Goal: Task Accomplishment & Management: Complete application form

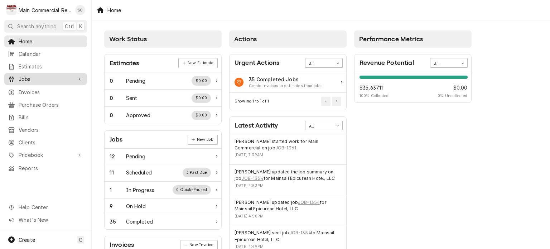
click at [28, 77] on span "Jobs" at bounding box center [46, 79] width 54 height 8
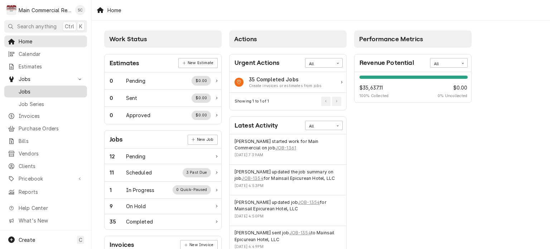
click at [32, 88] on span "Jobs" at bounding box center [51, 92] width 65 height 8
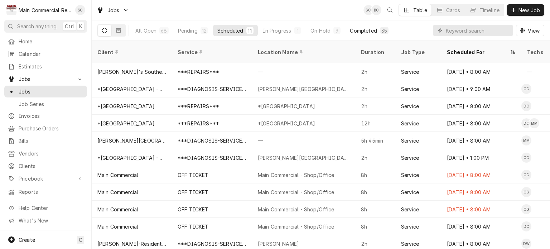
click at [362, 31] on div "Completed" at bounding box center [363, 31] width 27 height 8
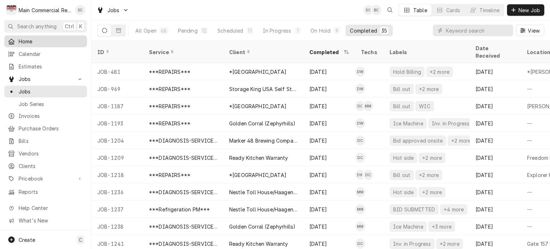
click at [41, 40] on span "Home" at bounding box center [51, 42] width 65 height 8
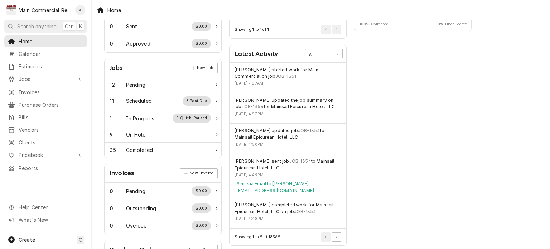
scroll to position [107, 0]
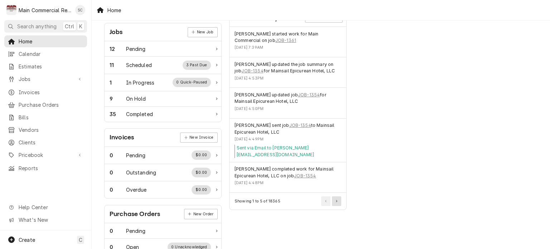
click at [337, 196] on button "Pagination Controls" at bounding box center [336, 200] width 9 height 9
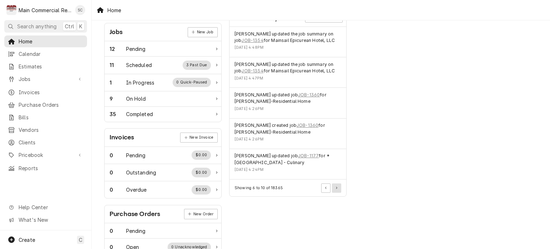
scroll to position [72, 0]
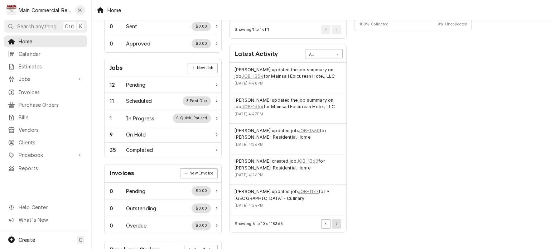
click at [338, 223] on button "Pagination Controls" at bounding box center [336, 223] width 9 height 9
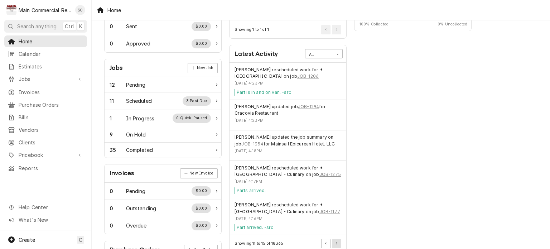
scroll to position [107, 0]
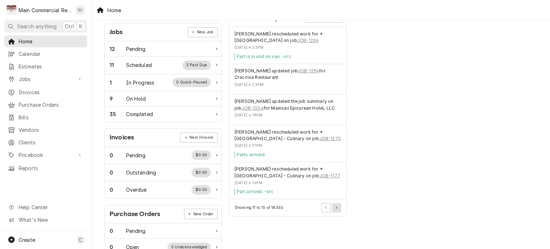
click at [336, 209] on icon "Pagination Controls" at bounding box center [336, 207] width 1 height 3
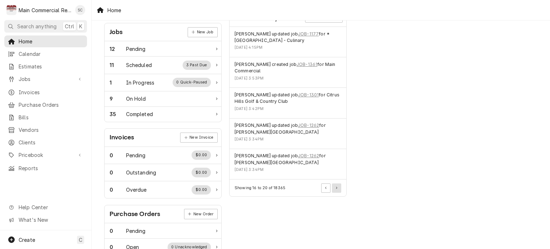
click at [337, 187] on icon "Pagination Controls" at bounding box center [336, 188] width 1 height 2
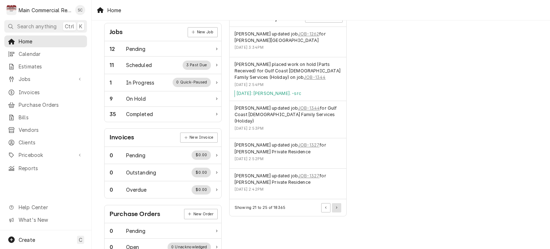
scroll to position [0, 0]
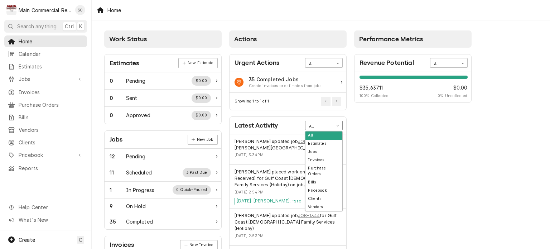
click at [336, 125] on div "Card Data Filter Control" at bounding box center [337, 125] width 9 height 9
click at [322, 194] on div "Clients" at bounding box center [323, 198] width 37 height 8
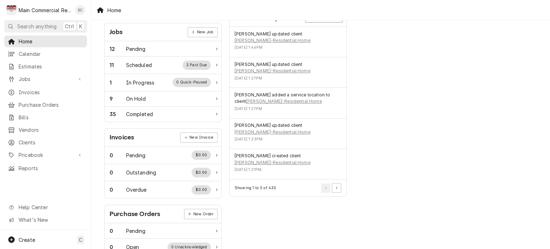
scroll to position [143, 0]
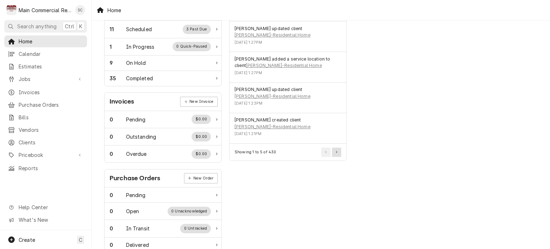
click at [336, 154] on button "Pagination Controls" at bounding box center [336, 152] width 9 height 9
click at [336, 152] on div "Showing 6 to 10 of 430" at bounding box center [288, 152] width 117 height 17
click at [337, 148] on button "Pagination Controls" at bounding box center [336, 152] width 9 height 9
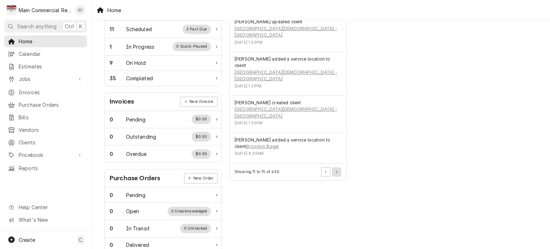
scroll to position [36, 0]
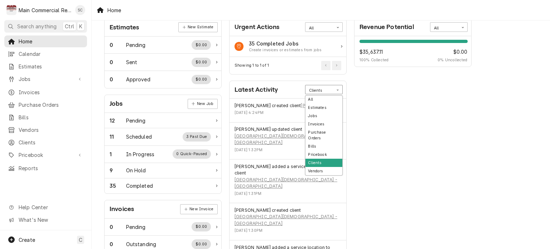
click at [335, 90] on div "Card Data Filter Control" at bounding box center [337, 90] width 9 height 9
click at [324, 114] on div "Jobs" at bounding box center [323, 116] width 37 height 8
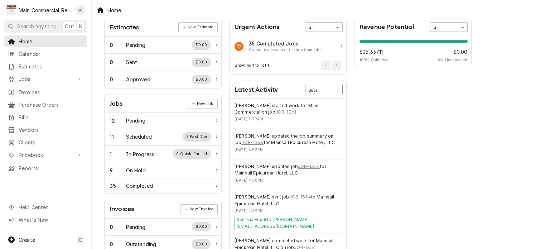
scroll to position [0, 0]
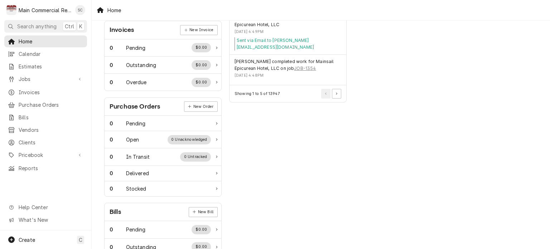
scroll to position [248, 0]
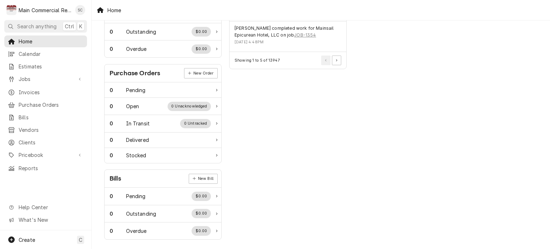
click at [298, 127] on div "Actions Urgent Actions All 35 Completed Jobs Create invoices or estimates from …" at bounding box center [288, 11] width 125 height 465
click at [41, 166] on span "Reports" at bounding box center [51, 168] width 65 height 8
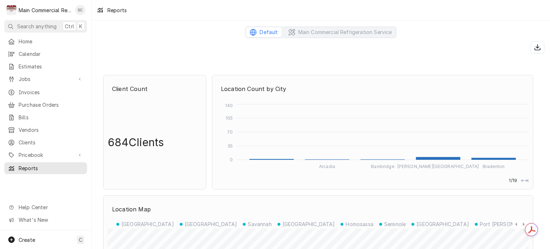
click at [46, 79] on span "Jobs" at bounding box center [46, 79] width 54 height 8
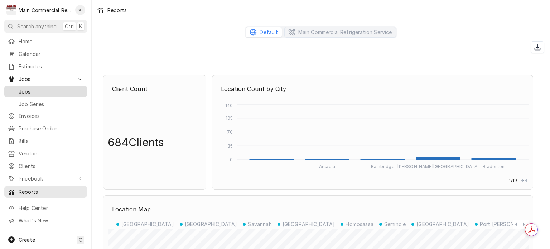
click at [40, 92] on span "Jobs" at bounding box center [51, 92] width 65 height 8
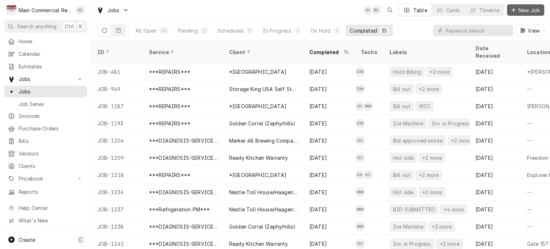
click at [523, 10] on span "New Job" at bounding box center [529, 10] width 24 height 8
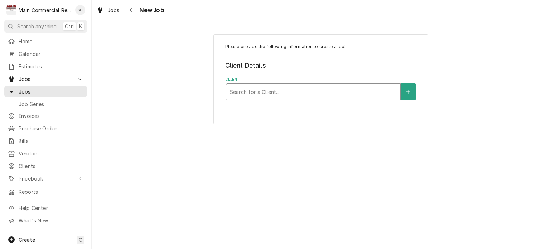
click at [360, 94] on div "Client" at bounding box center [313, 91] width 167 height 13
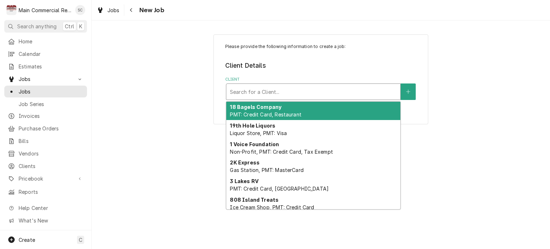
click at [154, 77] on div "Please provide the following information to create a job: Client Details Client…" at bounding box center [321, 79] width 458 height 102
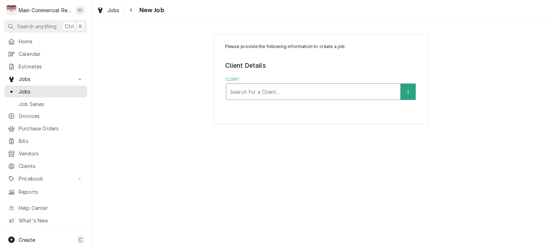
click at [260, 92] on div "Client" at bounding box center [313, 91] width 167 height 13
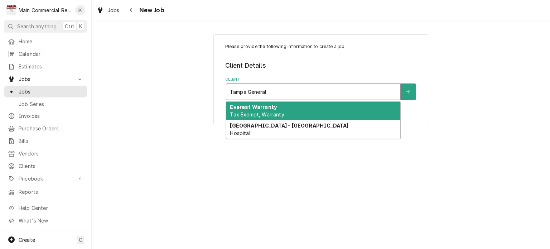
type input "Tampa General"
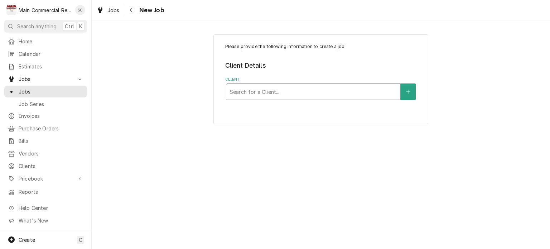
click at [304, 95] on div "Client" at bounding box center [313, 91] width 167 height 13
type input "[GEOGRAPHIC_DATA]"
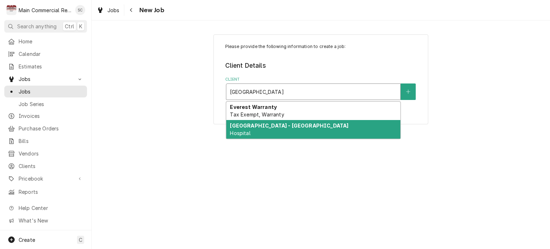
click at [326, 122] on strong "Tampa General Hospital - Crystal River" at bounding box center [289, 125] width 119 height 6
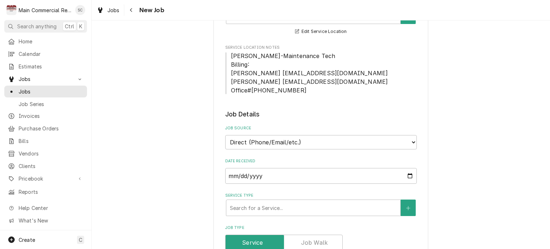
scroll to position [251, 0]
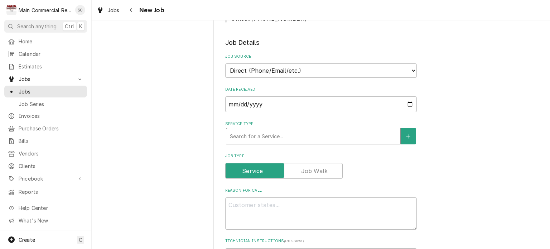
click at [324, 135] on div "Service Type" at bounding box center [313, 136] width 167 height 13
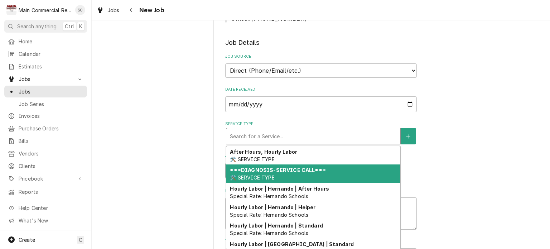
click at [284, 176] on div "***DIAGNOSIS-SERVICE CALL*** 🛠️ SERVICE TYPE" at bounding box center [313, 173] width 174 height 19
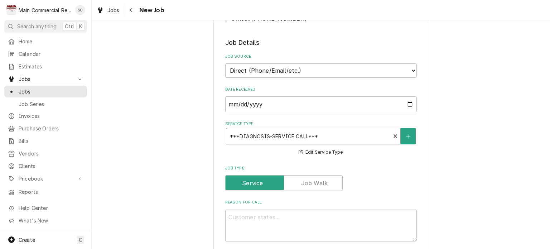
scroll to position [358, 0]
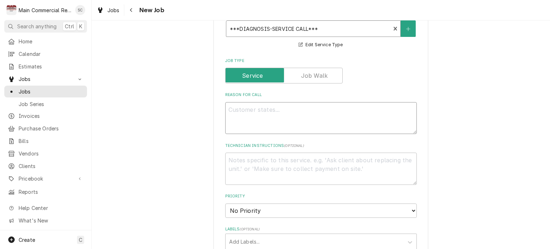
click at [289, 111] on textarea "Reason For Call" at bounding box center [321, 118] width 192 height 32
type textarea "x"
type textarea "W"
type textarea "x"
type textarea "Wa"
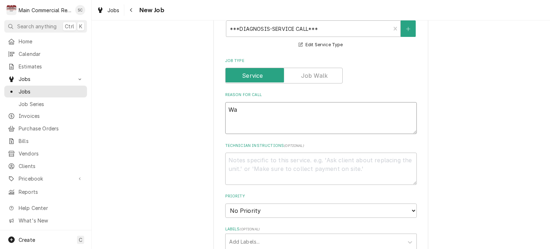
type textarea "x"
type textarea "W"
type textarea "x"
type textarea "WI"
type textarea "x"
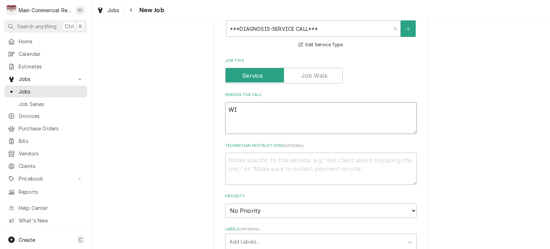
type textarea "WIF"
type textarea "x"
type textarea "WIF"
type textarea "x"
type textarea "WIF F"
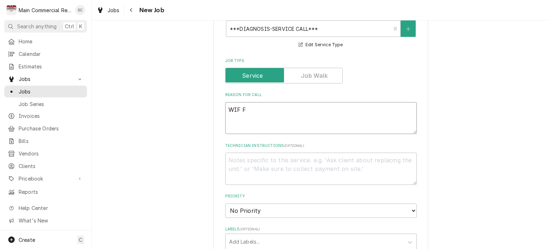
type textarea "x"
type textarea "WIF Fl"
type textarea "x"
type textarea "WIF Flu"
type textarea "x"
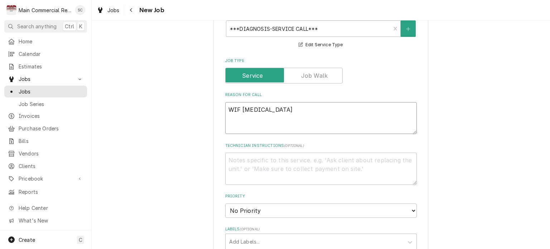
type textarea "WIF Fluc"
type textarea "x"
type textarea "WIF Fluct"
type textarea "x"
type textarea "WIF Fluct5"
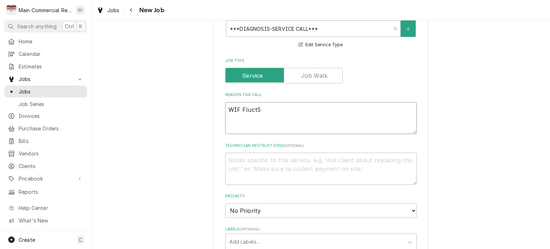
type textarea "x"
type textarea "WIF Fluct5u"
type textarea "x"
type textarea "WIF Fluct5"
type textarea "x"
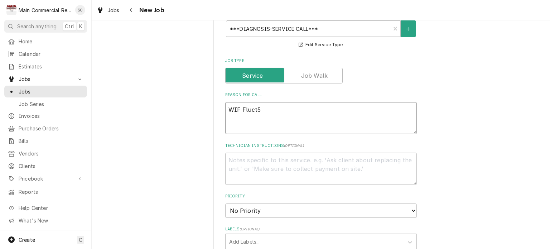
type textarea "WIF Fluct"
type textarea "x"
type textarea "WIF Fluctu"
type textarea "x"
type textarea "WIF Fluctua"
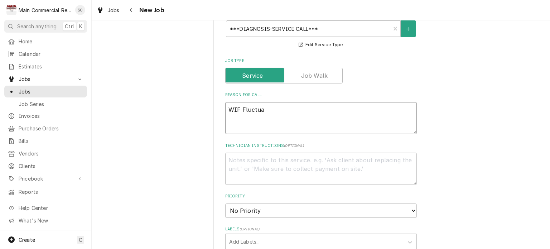
type textarea "x"
type textarea "WIF Fluctuat"
type textarea "x"
type textarea "WIF Fluctuati"
type textarea "x"
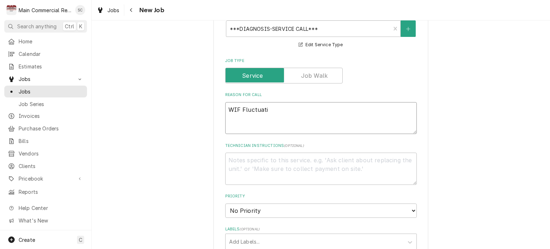
type textarea "WIF Fluctuatin"
type textarea "x"
type textarea "WIF Fluctuating"
type textarea "x"
type textarea "WIF Fluctuating"
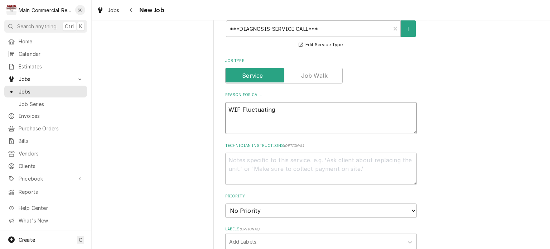
type textarea "x"
type textarea "WIF Fluctuating t"
type textarea "x"
type textarea "WIF Fluctuating te"
type textarea "x"
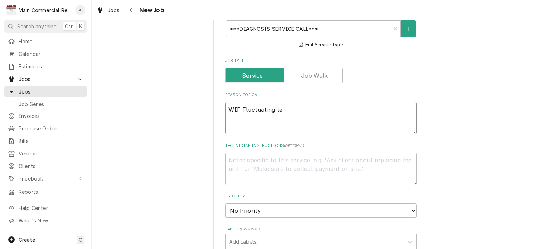
type textarea "WIF Fluctuating tem"
type textarea "x"
type textarea "WIF Fluctuating temp"
type textarea "x"
type textarea "WIF Fluctuating temps"
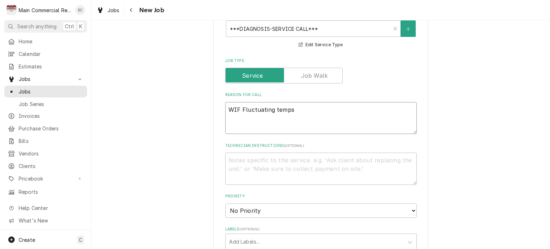
type textarea "x"
type textarea "WIF Fluctuating temps,"
type textarea "x"
type textarea "WIF Fluctuating temps,"
type textarea "x"
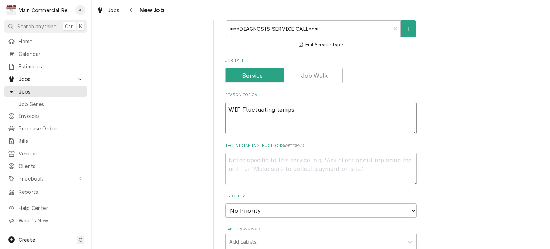
type textarea "WIF Fluctuating temps, k"
type textarea "x"
type textarea "WIF Fluctuating temps, ki"
type textarea "x"
type textarea "WIF Fluctuating temps, kic"
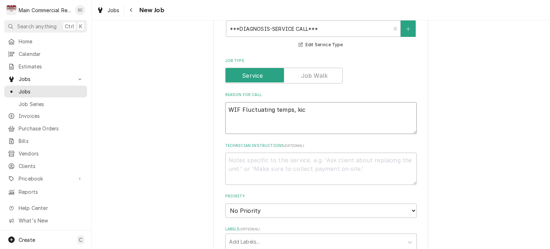
type textarea "x"
type textarea "WIF Fluctuating temps, kick"
type textarea "x"
type textarea "WIF Fluctuating temps, kicki"
type textarea "x"
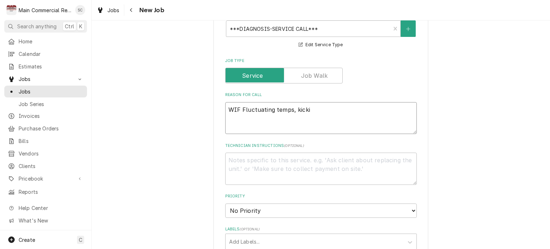
type textarea "WIF Fluctuating temps, kickin"
type textarea "x"
type textarea "WIF Fluctuating temps, kicking"
type textarea "x"
type textarea "WIF Fluctuating temps, kicking"
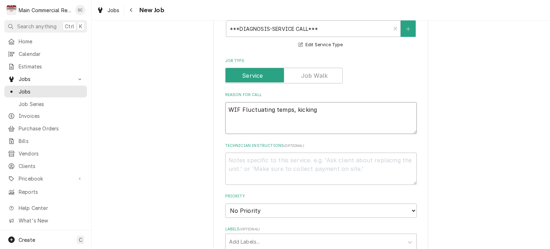
type textarea "x"
type textarea "WIF Fluctuating temps, kicking o"
type textarea "x"
type textarea "WIF Fluctuating temps, kicking of"
type textarea "x"
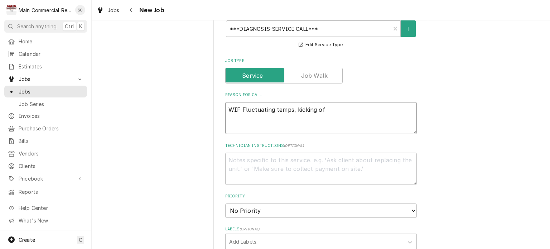
type textarea "WIF Fluctuating temps, kicking of"
type textarea "x"
type textarea "WIF Fluctuating temps, kicking of a"
type textarea "x"
type textarea "WIF Fluctuating temps, kicking of an"
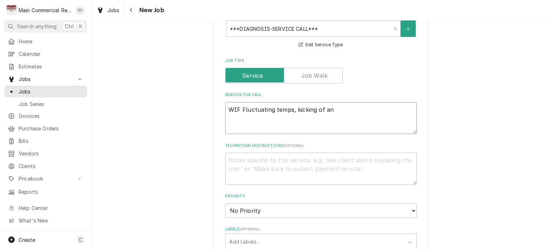
type textarea "x"
type textarea "WIF Fluctuating temps, kicking of and"
type textarea "x"
type textarea "WIF Fluctuating temps, kicking of and"
type textarea "x"
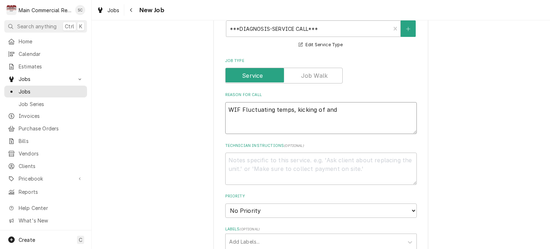
type textarea "WIF Fluctuating temps, kicking of and o"
type textarea "x"
type textarea "WIF Fluctuating temps, kicking of and on"
type textarea "x"
type textarea "WIF Fluctuating temps, kicking of and o"
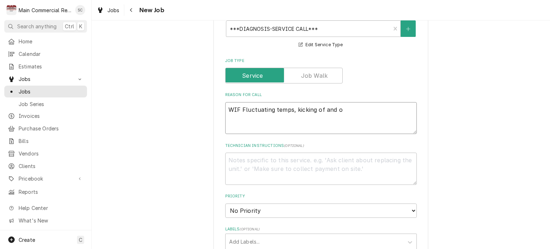
type textarea "x"
type textarea "WIF Fluctuating temps, kicking of and"
type textarea "x"
type textarea "WIF Fluctuating temps, kicking of and"
type textarea "x"
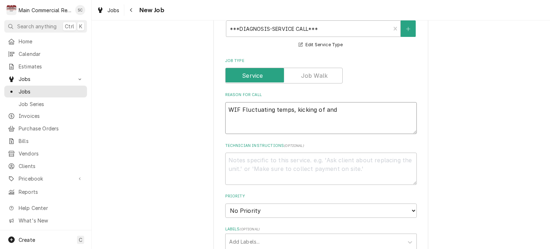
type textarea "WIF Fluctuating temps, kicking of an"
type textarea "x"
type textarea "WIF Fluctuating temps, kicking of a"
type textarea "x"
type textarea "WIF Fluctuating temps, kicking of"
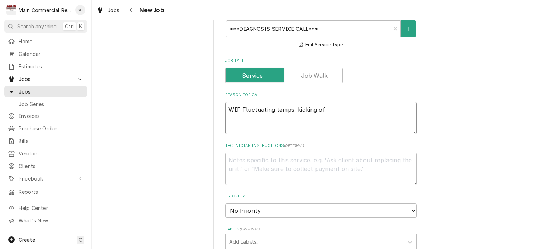
type textarea "x"
type textarea "WIF Fluctuating temps, kicking of"
type textarea "x"
type textarea "WIF Fluctuating temps, kicking off"
type textarea "x"
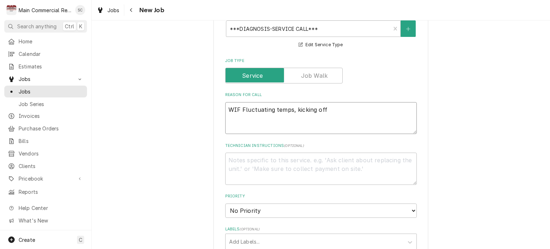
type textarea "WIF Fluctuating temps, kicking off"
type textarea "x"
type textarea "WIF Fluctuating temps, kicking off a"
type textarea "x"
type textarea "WIF Fluctuating temps, kicking off an"
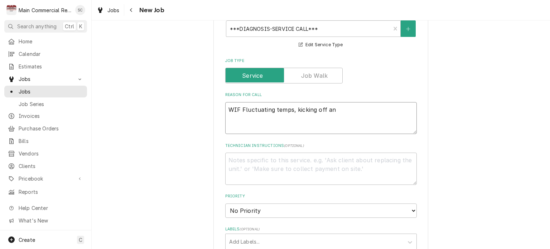
type textarea "x"
type textarea "WIF Fluctuating temps, kicking off and"
type textarea "x"
type textarea "WIF Fluctuating temps, kicking off and"
type textarea "x"
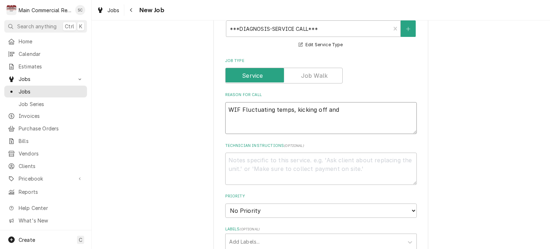
type textarea "WIF Fluctuating temps, kicking off and o"
type textarea "x"
type textarea "WIF Fluctuating temps, kicking off and on"
type textarea "x"
type textarea "WIF Fluctuating temps, kicking off and on,"
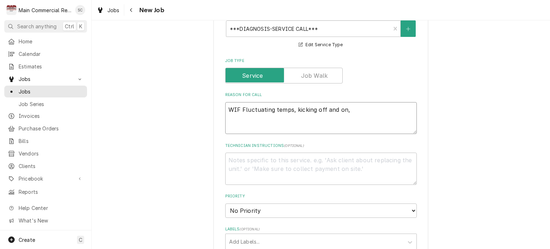
type textarea "x"
type textarea "WIF Fluctuating temps, kicking off and on,"
type textarea "x"
type textarea "WIF Fluctuating temps, kicking off and on, a"
type textarea "x"
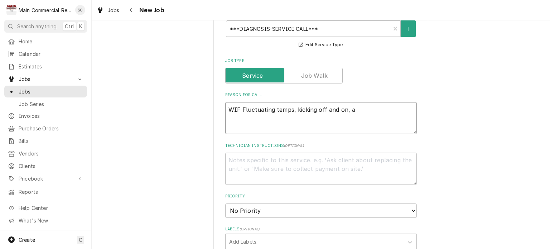
type textarea "WIF Fluctuating temps, kicking off and on, an"
type textarea "x"
type textarea "WIF Fluctuating temps, kicking off and on, and"
type textarea "x"
type textarea "WIF Fluctuating temps, kicking off and on, and"
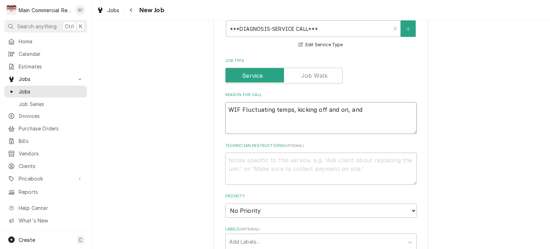
type textarea "x"
type textarea "WIF Fluctuating temps, kicking off and on, and u"
type textarea "x"
type textarea "WIF Fluctuating temps, kicking off and on, and un"
type textarea "x"
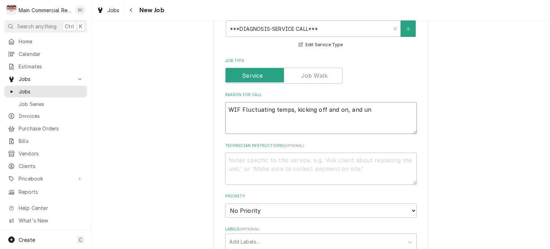
type textarea "WIF Fluctuating temps, kicking off and on, and uni"
type textarea "x"
type textarea "WIF Fluctuating temps, kicking off and on, and unit"
type textarea "x"
type textarea "WIF Fluctuating temps, kicking off and on, and unit"
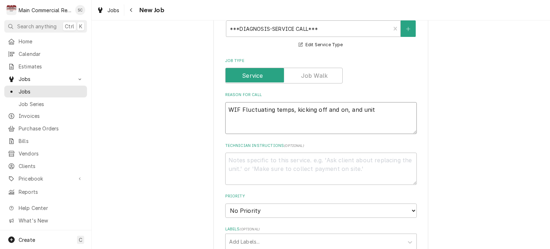
type textarea "x"
type textarea "WIF Fluctuating temps, kicking off and on, and unit i"
type textarea "x"
type textarea "WIF Fluctuating temps, kicking off and on, and unit is"
type textarea "x"
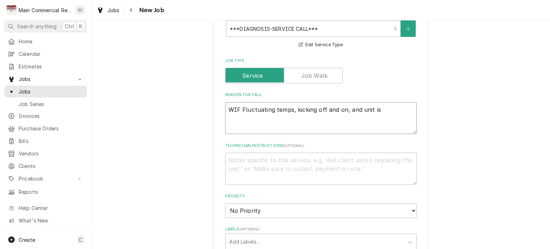
type textarea "WIF Fluctuating temps, kicking off and on, and unit is"
type textarea "x"
type textarea "WIF Fluctuating temps, kicking off and on, and unit is s"
type textarea "x"
type textarea "WIF Fluctuating temps, kicking off and on, and unit is sh"
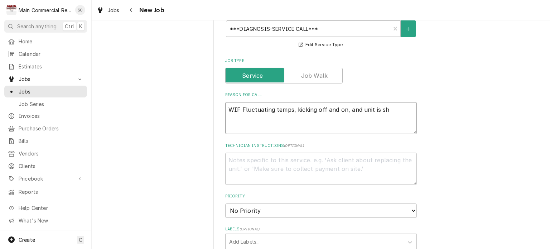
type textarea "x"
type textarea "WIF Fluctuating temps, kicking off and on, and unit is sha"
type textarea "x"
type textarea "WIF Fluctuating temps, kicking off and on, and unit is shak"
type textarea "x"
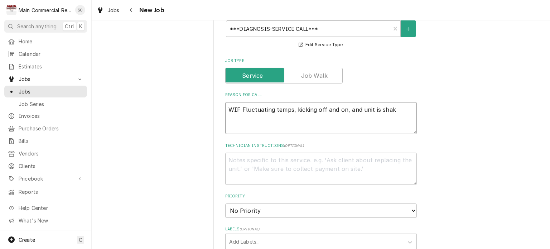
type textarea "WIF Fluctuating temps, kicking off and on, and unit is shaki"
type textarea "x"
type textarea "WIF Fluctuating temps, kicking off and on, and unit is shakin"
type textarea "x"
type textarea "WIF Fluctuating temps, kicking off and on, and unit is shaking"
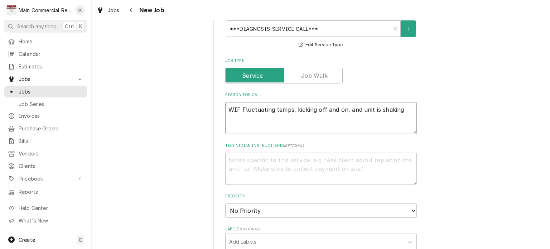
type textarea "x"
type textarea "WIF Fluctuating temps, kicking off and on, and unit is shaking"
type textarea "x"
type textarea "WIF Fluctuating temps, kicking off and on, and unit is shaking a"
type textarea "x"
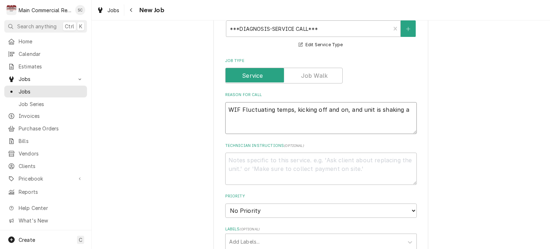
type textarea "WIF Fluctuating temps, kicking off and on, and unit is shaking a"
type textarea "x"
type textarea "WIF Fluctuating temps, kicking off and on, and unit is shaking a l"
type textarea "x"
type textarea "WIF Fluctuating temps, kicking off and on, and unit is shaking a lo"
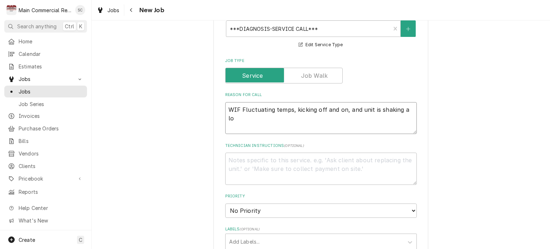
type textarea "x"
type textarea "WIF Fluctuating temps, kicking off and on, and unit is shaking a lot"
type textarea "x"
type textarea "WIF Fluctuating temps, kicking off and on, and unit is shaking a lo"
type textarea "x"
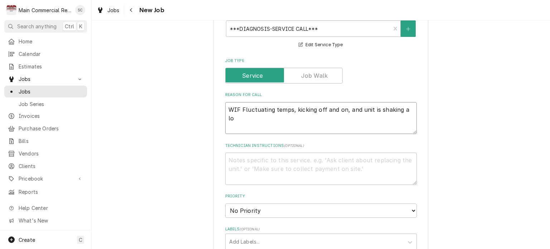
type textarea "WIF Fluctuating temps, kicking off and on, and unit is shaking a l"
type textarea "x"
type textarea "WIF Fluctuating temps, kicking off and on, and unit is shaking a"
type textarea "x"
type textarea "WIF Fluctuating temps, kicking off and on, and unit is shaking a"
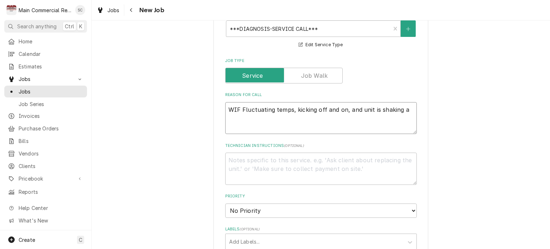
type textarea "x"
type textarea "WIF Fluctuating temps, kicking off and on, and unit is shaking"
type textarea "x"
type textarea "WIF Fluctuating temps, kicking off and on, and unit is shaking"
type textarea "x"
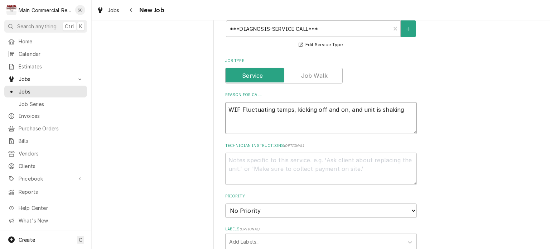
type textarea "WIF Fluctuating temps, kicking off and on, and unit is shaking/"
type textarea "x"
type textarea "WIF Fluctuating temps, kicking off and on, and unit is shaking/b"
type textarea "x"
type textarea "WIF Fluctuating temps, kicking off and on, and unit is shaking/bi"
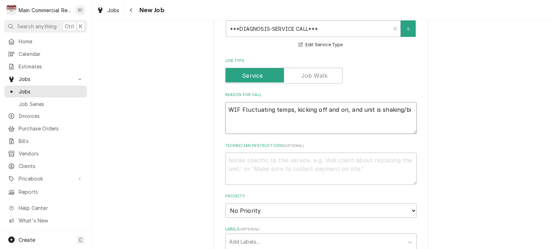
type textarea "x"
type textarea "WIF Fluctuating temps, kicking off and on, and unit is shaking/b"
type textarea "x"
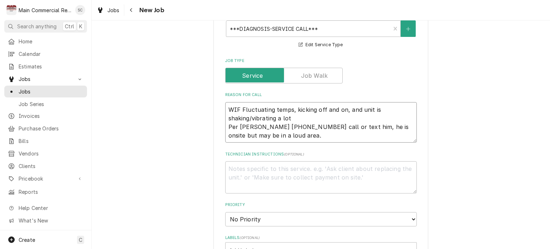
click at [335, 126] on textarea "WIF Fluctuating temps, kicking off and on, and unit is shaking/vibrating a lot …" at bounding box center [321, 122] width 192 height 41
click at [341, 134] on textarea "WIF Fluctuating temps, kicking off and on, and unit is shaking/vibrating a lot …" at bounding box center [321, 122] width 192 height 41
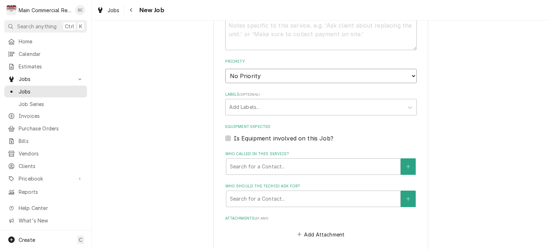
drag, startPoint x: 286, startPoint y: 77, endPoint x: 289, endPoint y: 80, distance: 4.2
click at [287, 78] on select "No Priority Urgent High Medium Low" at bounding box center [321, 76] width 192 height 14
click at [225, 69] on select "No Priority Urgent High Medium Low" at bounding box center [321, 76] width 192 height 14
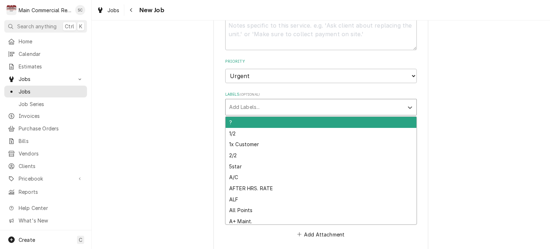
click at [280, 108] on div "Labels" at bounding box center [314, 107] width 171 height 13
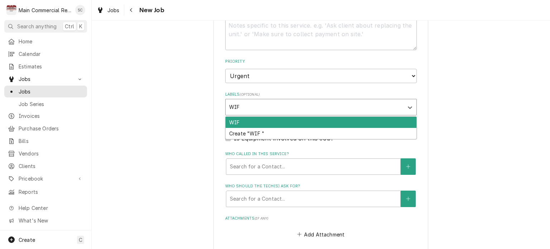
click at [266, 118] on div "WIF" at bounding box center [321, 122] width 191 height 11
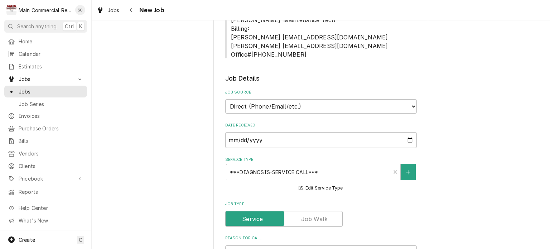
scroll to position [107, 0]
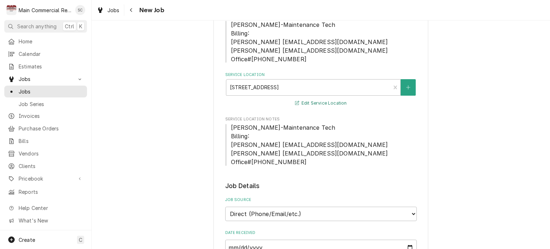
click at [322, 102] on button "Edit Service Location" at bounding box center [321, 103] width 54 height 9
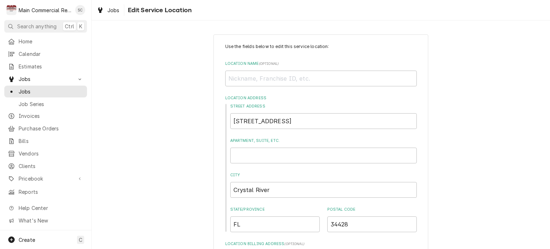
scroll to position [179, 0]
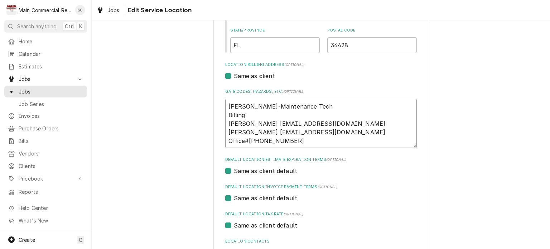
click at [226, 104] on textarea "Ronald-Maintenance Tech Billing: Lori Raynes lraynes@tgh.org Megan Cornwell meg…" at bounding box center [321, 123] width 192 height 49
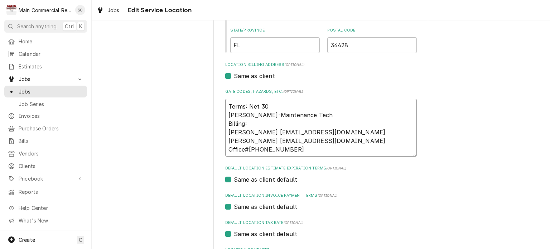
scroll to position [244, 0]
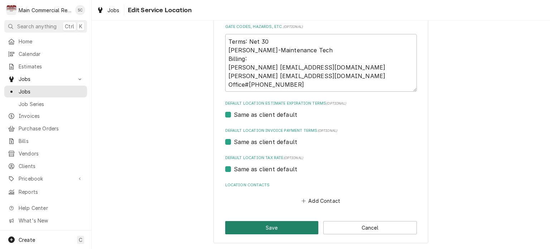
click at [279, 225] on button "Save" at bounding box center [271, 227] width 93 height 13
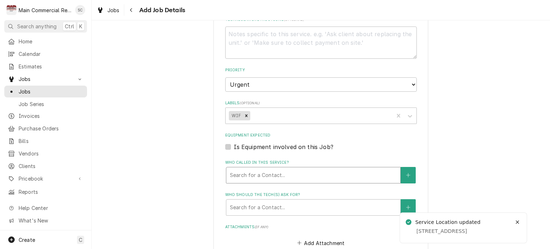
scroll to position [573, 0]
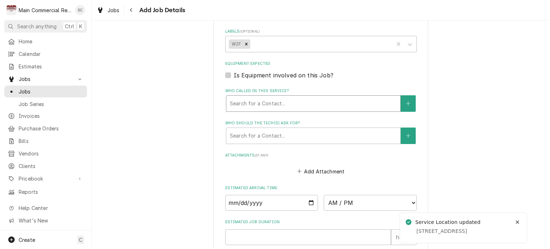
click at [382, 104] on div "Who called in this service?" at bounding box center [313, 103] width 167 height 13
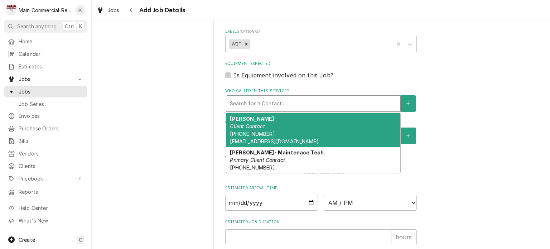
click at [408, 81] on fieldset "Job Details Job Source Direct (Phone/Email/etc.) Service Channel Corrigo Ecotra…" at bounding box center [321, 33] width 192 height 618
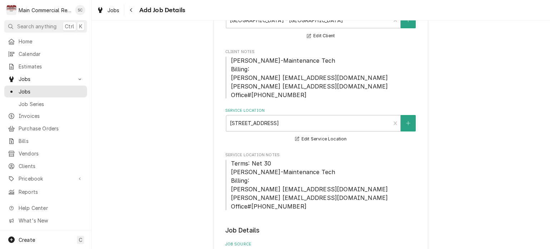
scroll to position [0, 0]
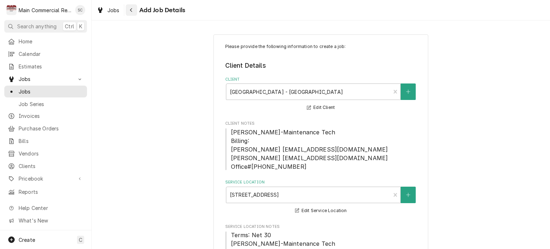
click at [134, 11] on div "Navigate back" at bounding box center [131, 9] width 7 height 7
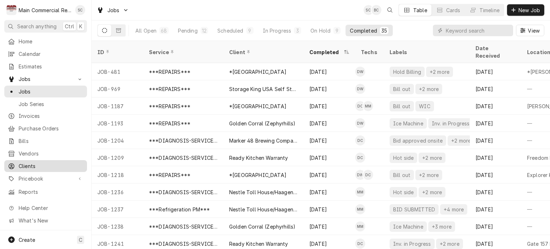
click at [34, 165] on div "Clients" at bounding box center [46, 165] width 80 height 9
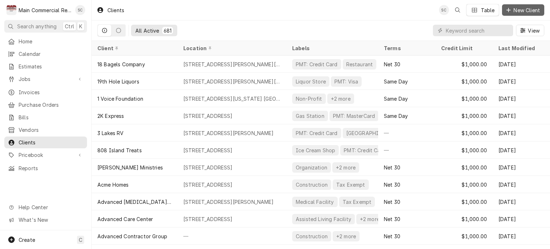
click at [520, 12] on span "New Client" at bounding box center [526, 10] width 29 height 8
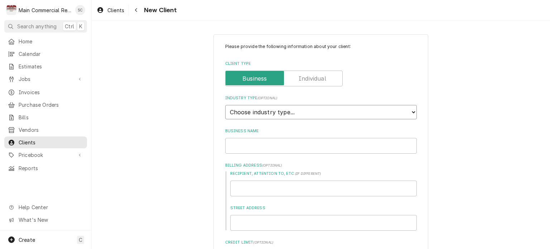
click at [279, 113] on select "Choose industry type... Residential Commercial Industrial Government" at bounding box center [321, 112] width 192 height 14
select select "2"
click at [225, 105] on select "Choose industry type... Residential Commercial Industrial Government" at bounding box center [321, 112] width 192 height 14
type textarea "x"
click at [266, 145] on input "Business Name" at bounding box center [321, 146] width 192 height 16
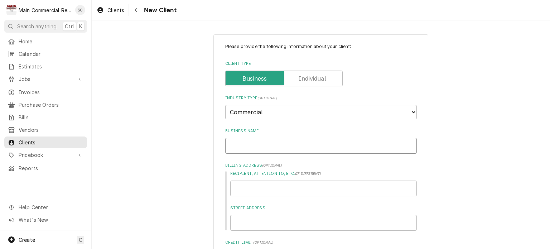
type input "T"
type textarea "x"
type input "Ta"
type textarea "x"
type input "Tam"
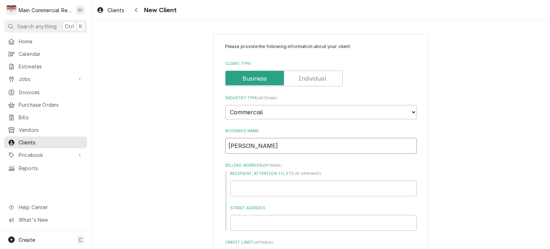
type textarea "x"
type input "Tamp"
type textarea "x"
type input "Tampa"
type textarea "x"
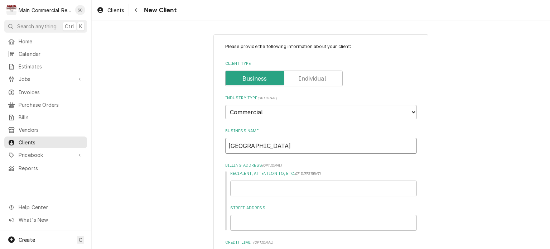
type input "Tampa"
type textarea "x"
type input "Tampa G"
type textarea "x"
type input "Tampa Ge"
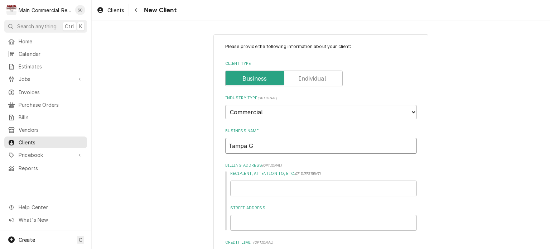
type textarea "x"
type input "Tampa Gen"
type textarea "x"
type input "Tampa Gene"
type textarea "x"
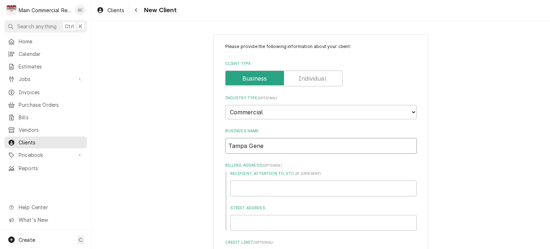
type input "Tampa Gener"
type textarea "x"
type input "Tampa Genera"
type textarea "x"
type input "Tampa General"
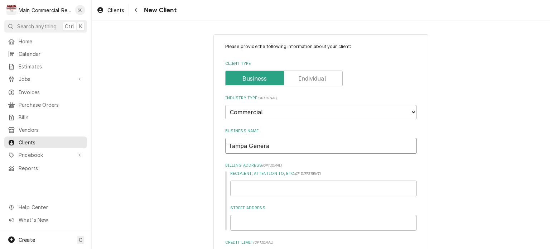
type textarea "x"
type input "Tampa General"
type textarea "x"
type input "Tampa General H"
type textarea "x"
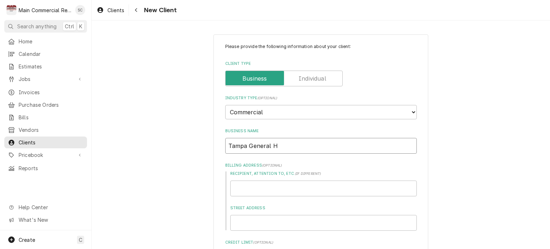
type input "Tampa General Ho"
type textarea "x"
type input "Tampa General Hos"
type textarea "x"
type input "Tampa General Hosp"
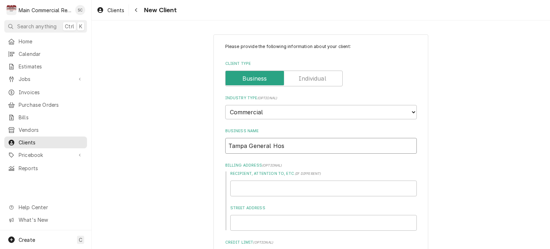
type textarea "x"
type input "Tampa General Hospi"
type textarea "x"
type input "Tampa General Hospit"
type textarea "x"
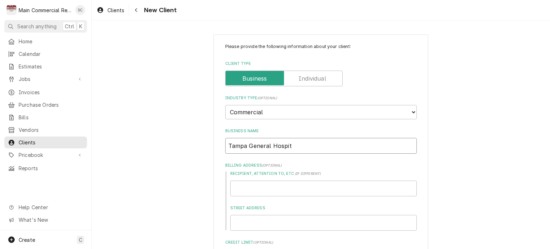
type input "Tampa General Hospitl"
type textarea "x"
type input "Tampa General Hospitla"
type textarea "x"
type input "Tampa General Hospitl"
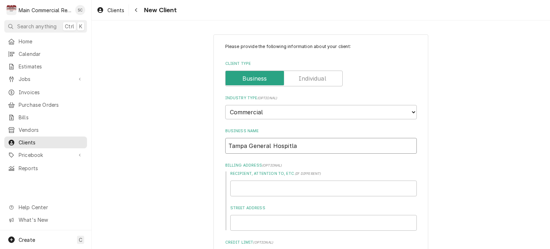
type textarea "x"
type input "Tampa General Hospit"
type textarea "x"
type input "Tampa General Hospita"
type textarea "x"
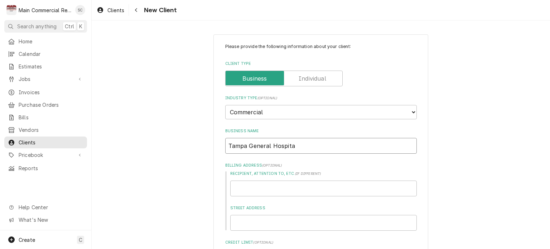
type input "[GEOGRAPHIC_DATA]"
type textarea "x"
type input "[GEOGRAPHIC_DATA]"
type textarea "x"
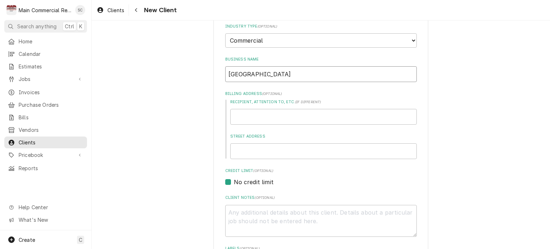
type input "[GEOGRAPHIC_DATA]"
click at [266, 120] on input "Recipient, Attention To, etc. ( if different )" at bounding box center [323, 117] width 187 height 16
type input "1"
type textarea "x"
type input "10"
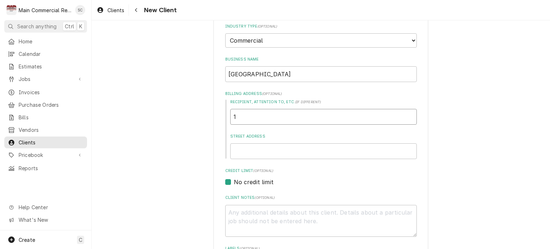
type textarea "x"
type input "104"
type textarea "x"
type input "1046"
type textarea "x"
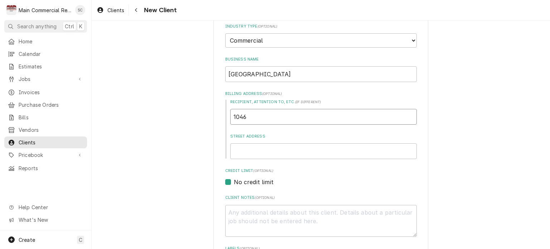
type input "10461"
type textarea "x"
type input "10461"
type textarea "x"
type input "10461"
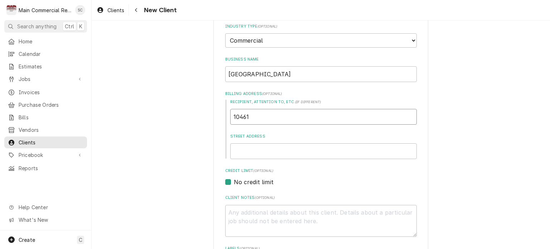
type textarea "x"
type input "10461"
type textarea "x"
type input "10461 Q"
type textarea "x"
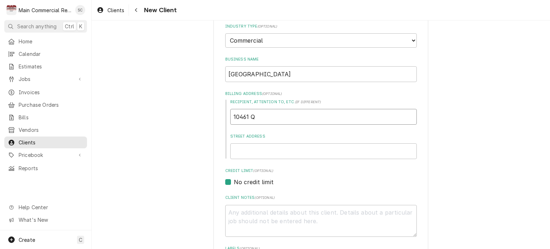
type input "10461 Qu"
type textarea "x"
type input "10461 Qua"
type textarea "x"
type input "10461 Qual"
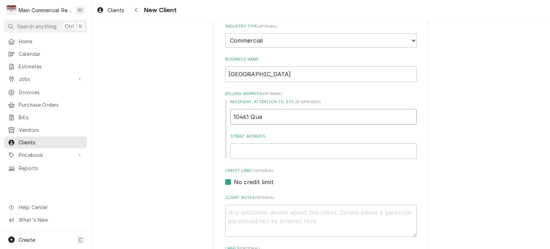
type textarea "x"
type input "10461 Quali"
type textarea "x"
type input "10461 Qualit"
type textarea "x"
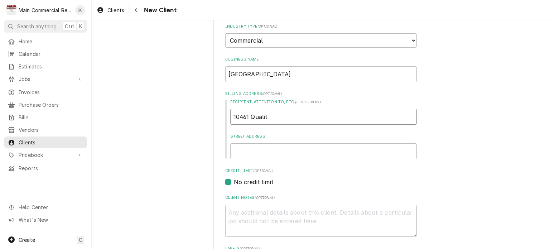
type input "10461 Quality"
type textarea "x"
type input "10461 Quality"
type textarea "x"
type input "10461 Quality D"
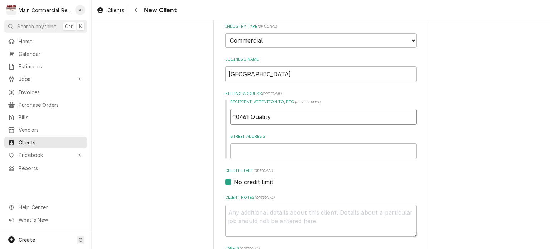
type textarea "x"
type input "10461 Quality Dr"
type textarea "x"
type input "10461 Quality Dr."
type textarea "x"
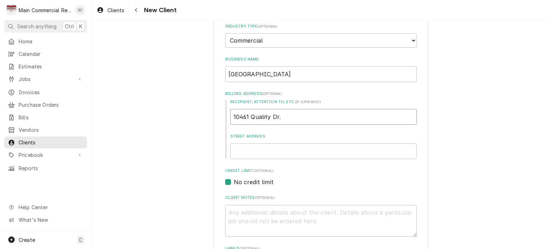
type input "10461 Quality Dr."
type textarea "x"
drag, startPoint x: 281, startPoint y: 114, endPoint x: 219, endPoint y: 113, distance: 62.7
click at [219, 113] on div "Please provide the following information about your client: Client Type Industr…" at bounding box center [320, 192] width 215 height 458
type textarea "x"
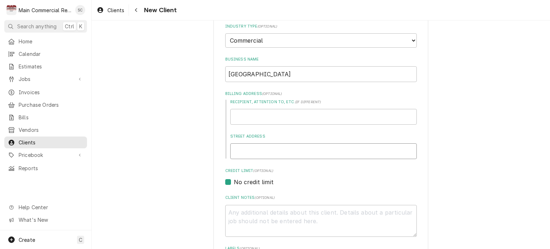
click at [257, 150] on input "Street Address" at bounding box center [323, 151] width 187 height 16
paste input "10461 Quality Dr."
type input "10461 Quality Dr."
type textarea "x"
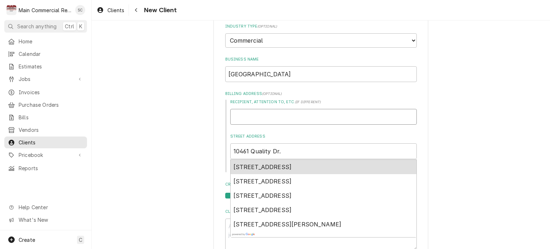
click at [288, 118] on input "Recipient, Attention To, etc. ( if different )" at bounding box center [323, 117] width 187 height 16
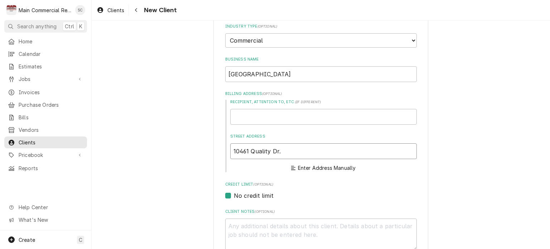
click at [289, 151] on input "10461 Quality Dr." at bounding box center [323, 151] width 187 height 16
drag, startPoint x: 284, startPoint y: 149, endPoint x: 222, endPoint y: 148, distance: 61.6
click at [225, 148] on div "Recipient, Attention To, etc. ( if different ) Street Address 10461 Quality Dr.…" at bounding box center [321, 136] width 192 height 74
paste input "Street Address"
click at [302, 150] on input "10461 Quality Dr." at bounding box center [323, 151] width 187 height 16
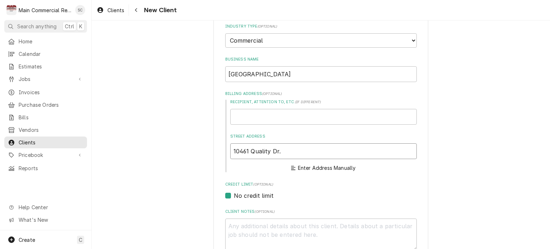
type input "10461 Quality Dr."
type textarea "x"
type input "10461 Quality Dr"
type textarea "x"
type input "10461 Quality D"
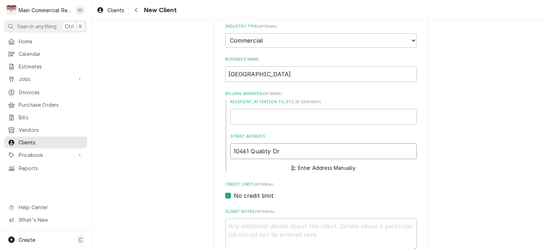
type textarea "x"
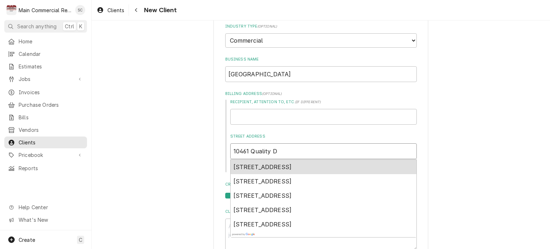
click at [292, 164] on span "10461 Quality Drive, Spring Hill, FL, USA" at bounding box center [262, 166] width 58 height 7
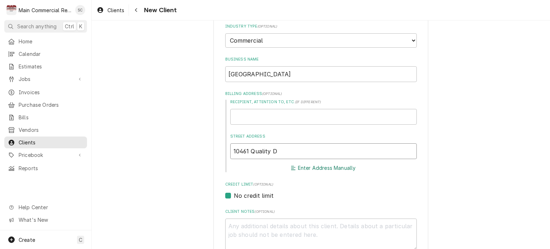
type input "10461 Quality Dr"
type textarea "x"
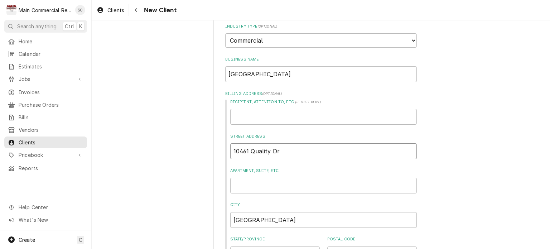
type input "10461 Quality Dr"
click at [354, 115] on input "Recipient, Attention To, etc. ( if different )" at bounding box center [323, 117] width 187 height 16
type input "T"
type textarea "x"
type input "Ta"
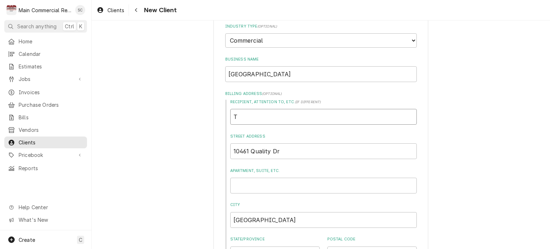
type textarea "x"
type input "Tam"
type textarea "x"
type input "Tamp"
type textarea "x"
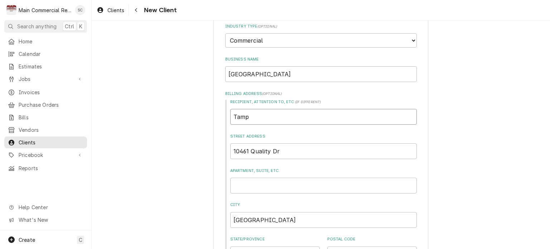
type input "Tampa"
type textarea "x"
type input "Tampa"
type textarea "x"
type input "Tampa G"
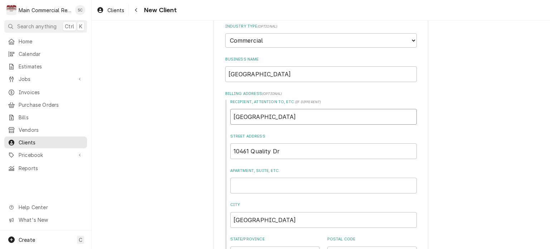
type textarea "x"
type input "Tampa Ge"
type textarea "x"
type input "Tampa Gen"
type textarea "x"
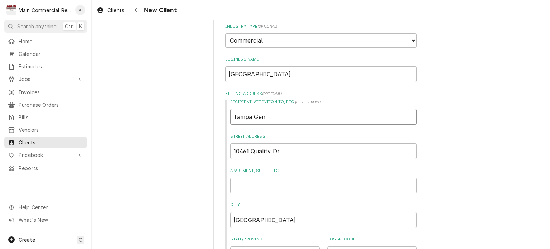
type input "Tampa Gene"
type textarea "x"
type input "Tampa Gener"
type textarea "x"
type input "Tampa Genera"
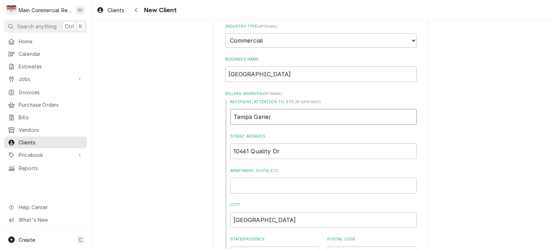
type textarea "x"
type input "Tampa General"
type textarea "x"
type input "Tampa General"
type textarea "x"
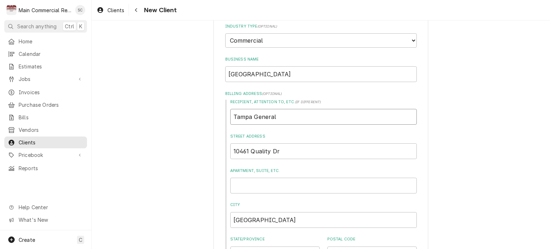
type input "Tampa General H"
type textarea "x"
type input "Tampa General Ho"
type textarea "x"
type input "Tampa General Hos"
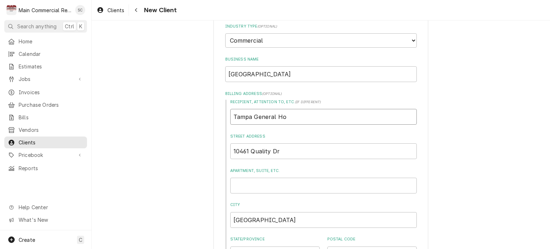
type textarea "x"
type input "Tampa General Hosp"
type textarea "x"
type input "Tampa General Hospi"
type textarea "x"
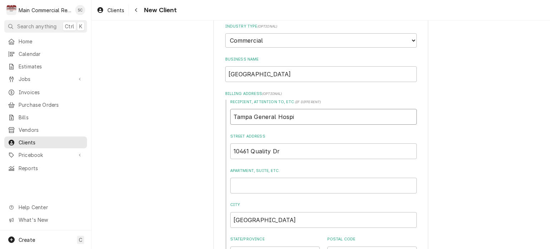
type input "Tampa General Hospit"
type textarea "x"
type input "Tampa General Hospita"
type textarea "x"
type input "Tampa General Hospital"
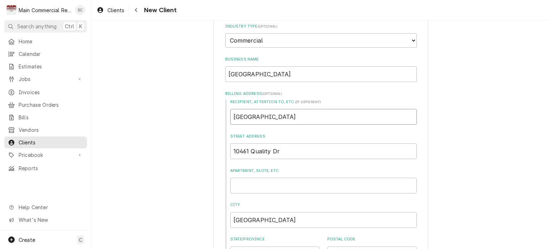
type textarea "x"
type input "Tampa General Hospital-"
type textarea "x"
type input "Tampa General Hospital-S"
type textarea "x"
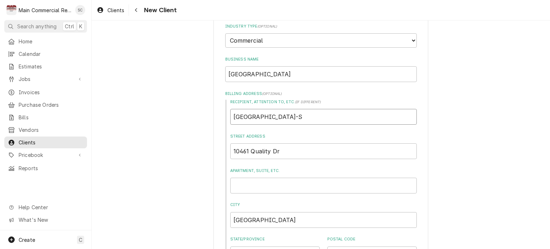
type input "Tampa General Hospital-Sp"
type textarea "x"
type input "Tampa General Hospital-Spr"
type textarea "x"
type input "Tampa General Hospital-Spri"
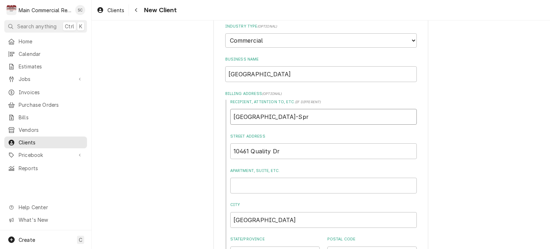
type textarea "x"
type input "Tampa General Hospital-Sprin"
type textarea "x"
type input "Tampa General Hospital-Spring"
type textarea "x"
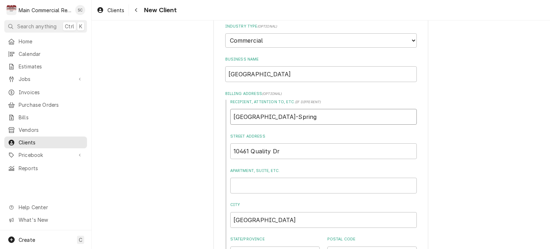
type input "Tampa General Hospital-Springh"
type textarea "x"
type input "Tampa General Hospital-Springhi"
type textarea "x"
type input "Tampa General Hospital-Springhil"
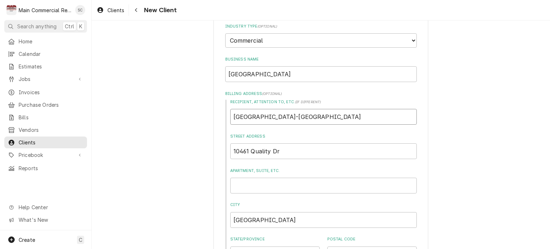
type textarea "x"
type input "Tampa General Hospital-Springhill"
type textarea "x"
type input "Tampa General Hospital-Springhill"
type textarea "x"
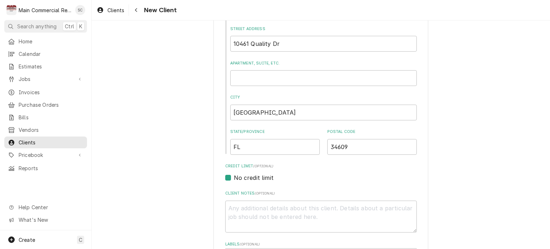
scroll to position [251, 0]
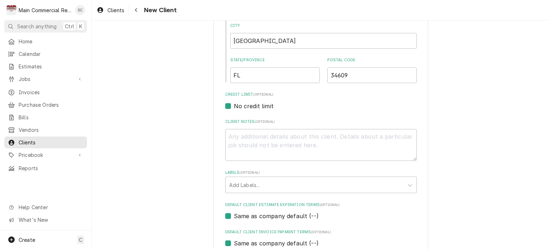
type input "Tampa General Hospital-Springhill"
click at [260, 135] on textarea "Client Notes ( optional )" at bounding box center [321, 145] width 192 height 32
type textarea "T"
type textarea "x"
type textarea "TG"
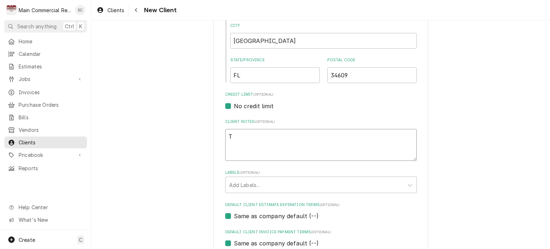
type textarea "x"
type textarea "TGH"
type textarea "x"
type textarea "TGH-"
type textarea "x"
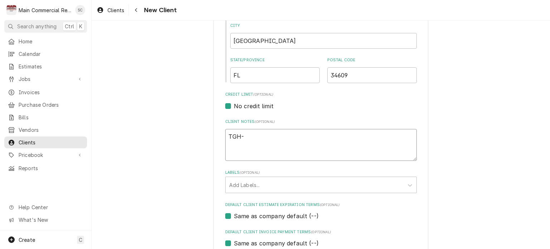
type textarea "TGH-S"
type textarea "x"
type textarea "TGH-Sp"
type textarea "x"
type textarea "TGH-Spr"
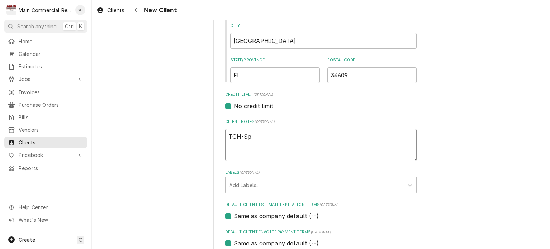
type textarea "x"
type textarea "TGH-Spri"
type textarea "x"
type textarea "TGH-Sprin"
type textarea "x"
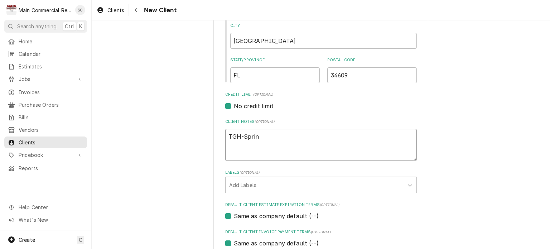
type textarea "TGH-Spring"
type textarea "x"
type textarea "TGH-Springh"
click at [263, 182] on div "Labels" at bounding box center [314, 184] width 171 height 13
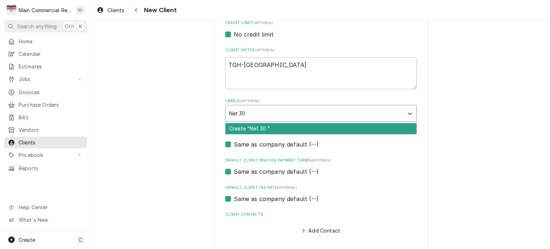
scroll to position [351, 0]
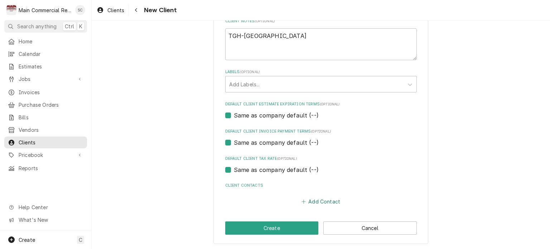
click at [322, 199] on button "Add Contact" at bounding box center [320, 201] width 41 height 10
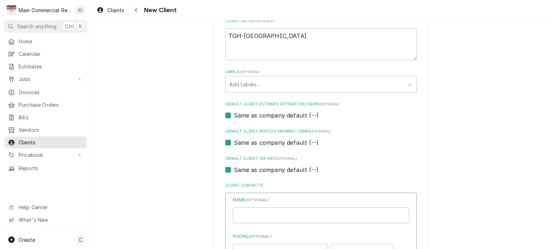
scroll to position [459, 0]
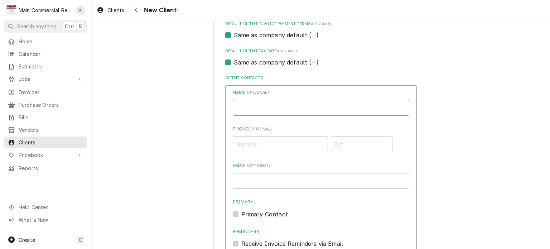
click at [270, 108] on input "Business Name" at bounding box center [321, 108] width 177 height 16
click at [280, 144] on input "Phone ( optional )" at bounding box center [280, 144] width 95 height 16
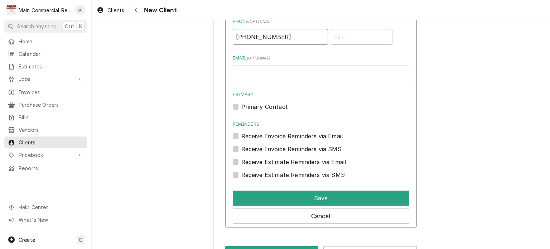
scroll to position [495, 0]
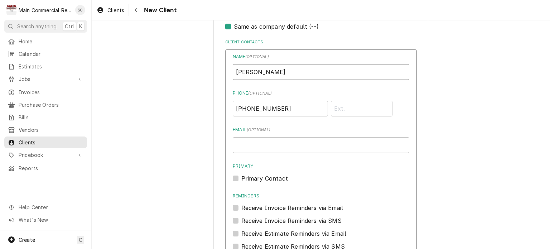
click at [316, 74] on input "Larry" at bounding box center [321, 72] width 177 height 16
click at [328, 180] on div "Primary Contact" at bounding box center [321, 178] width 177 height 9
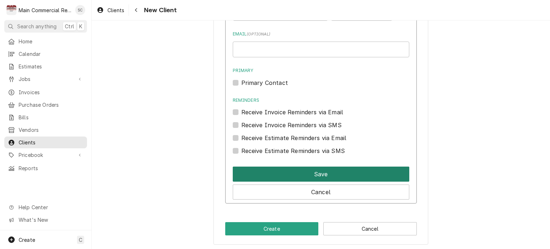
click at [339, 175] on button "Save" at bounding box center [321, 174] width 177 height 15
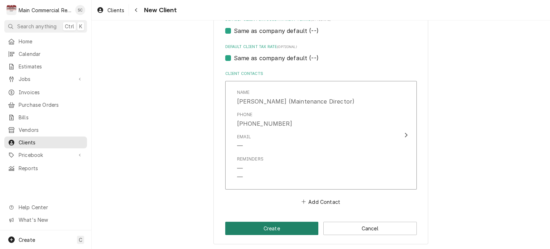
click at [288, 229] on button "Create" at bounding box center [271, 228] width 93 height 13
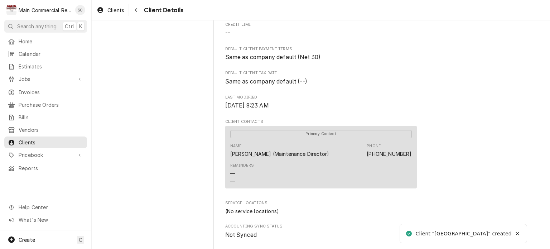
scroll to position [273, 0]
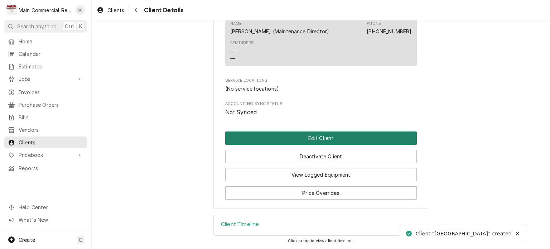
click at [332, 140] on button "Edit Client" at bounding box center [321, 137] width 192 height 13
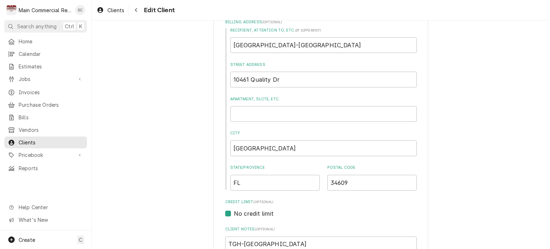
scroll to position [286, 0]
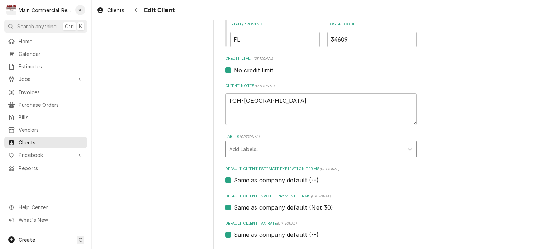
click at [317, 150] on div "Labels" at bounding box center [314, 149] width 171 height 13
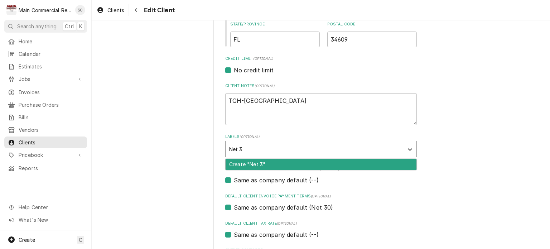
type input "Net 30"
click at [258, 163] on div "Create "Net 30"" at bounding box center [321, 164] width 191 height 11
type textarea "x"
type input "Hospit"
click at [292, 163] on div "Hospital" at bounding box center [321, 164] width 191 height 11
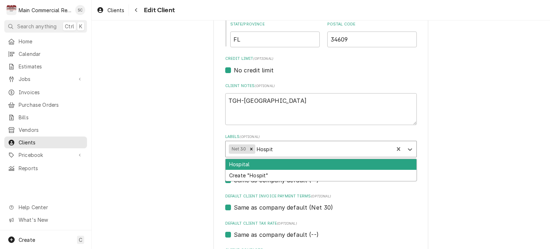
type textarea "x"
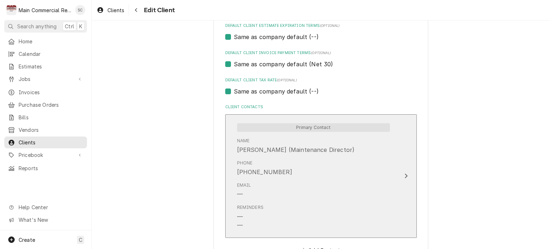
scroll to position [510, 0]
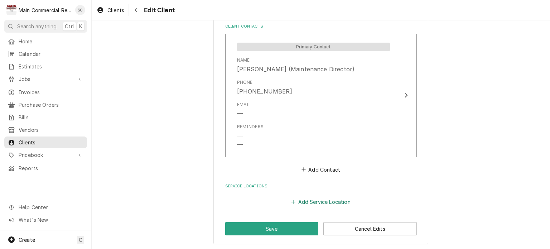
click at [328, 201] on button "Add Service Location" at bounding box center [321, 202] width 62 height 10
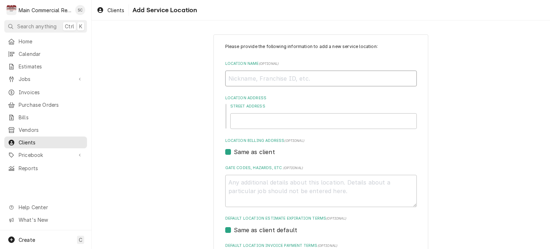
click at [279, 78] on input "Location Name ( optional )" at bounding box center [321, 79] width 192 height 16
type textarea "x"
type input "T"
type textarea "x"
type input "TG"
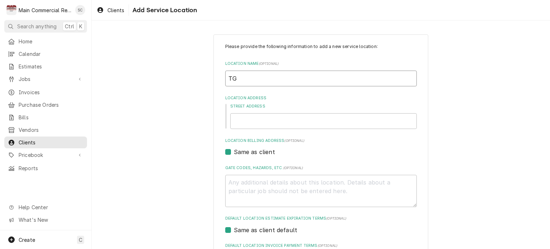
type textarea "x"
type input "TGH"
type textarea "x"
type input "TGH"
type textarea "x"
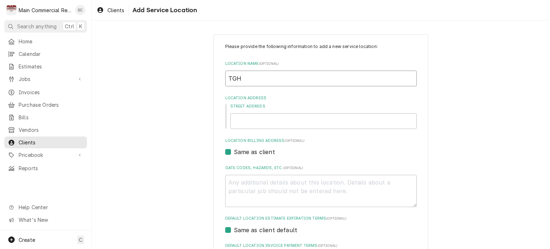
type input "TGH"
type textarea "x"
type input "TGH-"
type textarea "x"
type input "TGH-S"
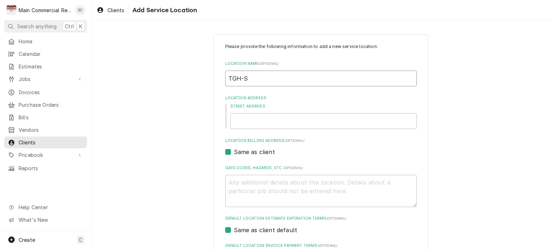
type textarea "x"
type input "TGH-Sp"
type textarea "x"
type input "TGH-Spr"
type textarea "x"
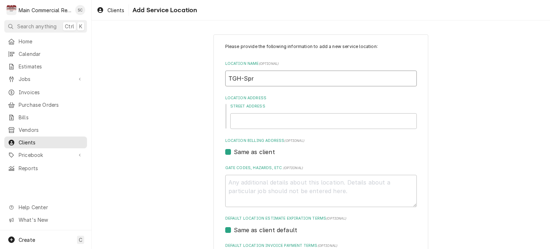
type input "TGH-Spri"
type textarea "x"
type input "TGH-Sprin"
type textarea "x"
type input "TGH-Spring"
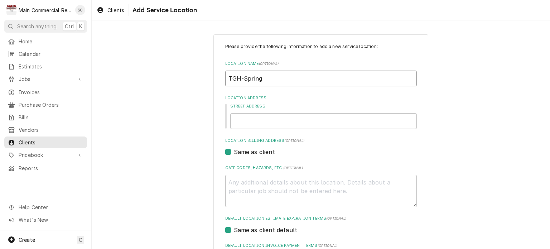
type textarea "x"
type input "TGH-SpringH"
type textarea "x"
type input "TGH-Spring"
type textarea "x"
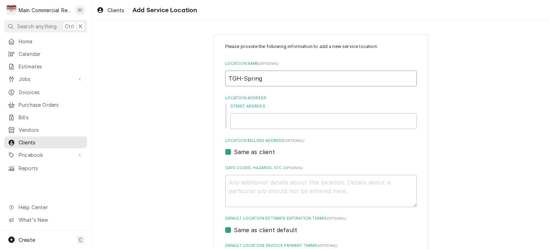
type input "TGH-Spring"
type textarea "x"
type input "TGH-Spring H"
type textarea "x"
type input "TGH-Spring Hi"
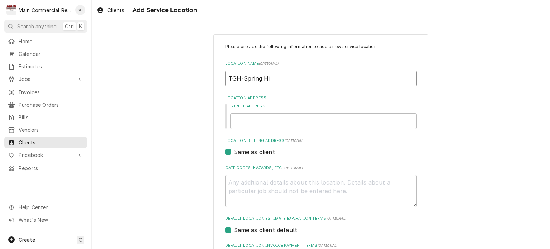
type textarea "x"
type input "TGH-Spring Hil"
type textarea "x"
type input "TGH-[GEOGRAPHIC_DATA]"
type textarea "x"
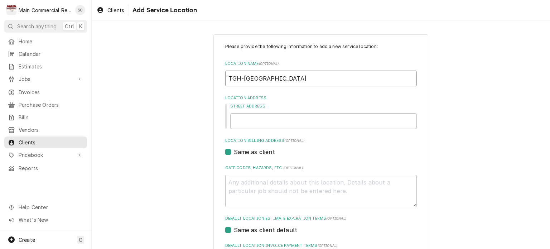
type input "TGH-[GEOGRAPHIC_DATA]"
click at [263, 124] on input "Street Address" at bounding box center [323, 121] width 187 height 16
type textarea "x"
type input "1"
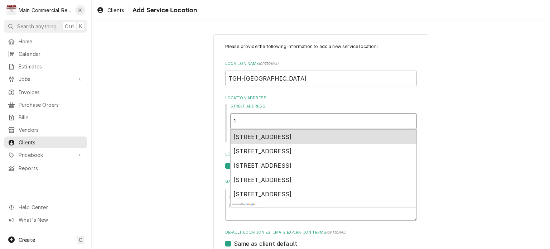
type textarea "x"
type input "10"
type textarea "x"
type input "104"
type textarea "x"
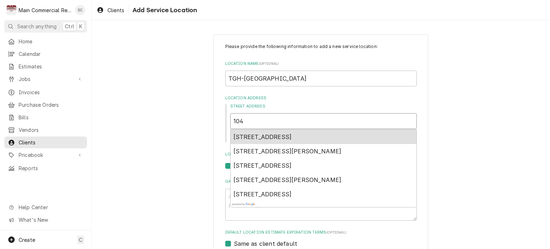
type input "1046"
type textarea "x"
type input "10461"
type textarea "x"
type input "10461"
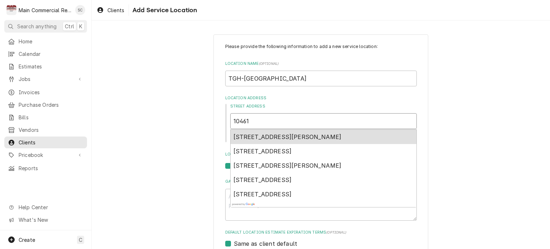
type textarea "x"
type input "10461 Q"
type textarea "x"
type input "10461 Qu"
type textarea "x"
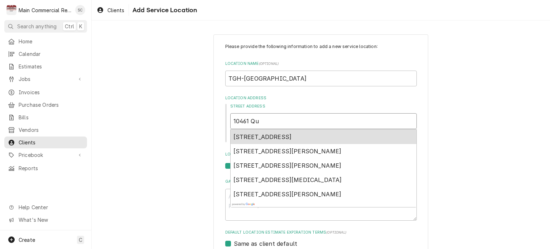
type input "10461 Qua"
type textarea "x"
type input "10461 Qual"
click at [285, 133] on span "[STREET_ADDRESS]" at bounding box center [262, 136] width 58 height 7
type textarea "x"
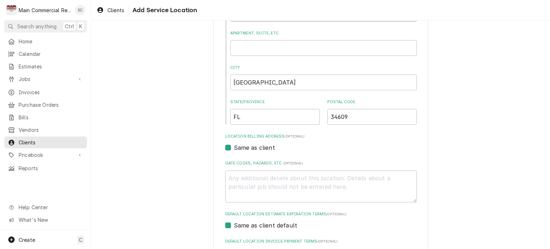
scroll to position [215, 0]
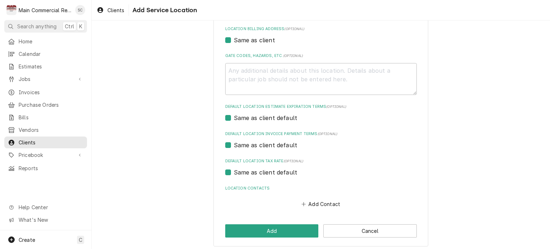
type input "10461 Quality Dr"
click at [262, 68] on textarea "Gate Codes, Hazards, etc. ( optional )" at bounding box center [321, 79] width 192 height 32
type textarea "x"
type textarea "L"
type textarea "x"
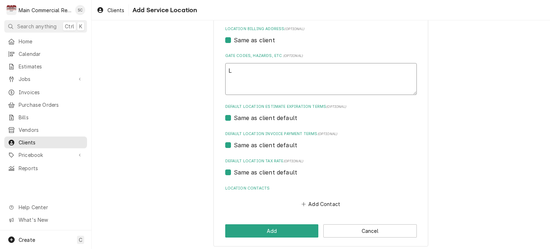
type textarea "La"
type textarea "x"
type textarea "Lar"
type textarea "x"
type textarea "Larr"
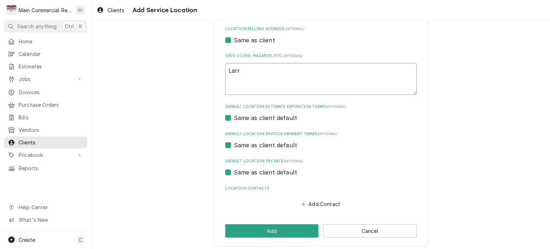
type textarea "x"
type textarea "Larry"
type textarea "x"
type textarea "Larry"
type textarea "x"
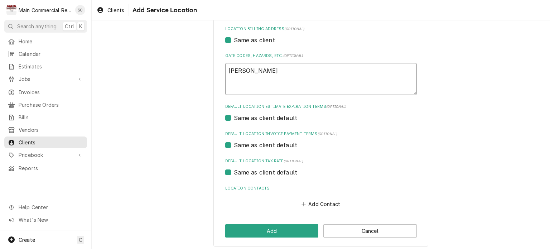
type textarea "Larry ("
type textarea "x"
type textarea "Larry (M"
type textarea "x"
type textarea "Larry (Ma"
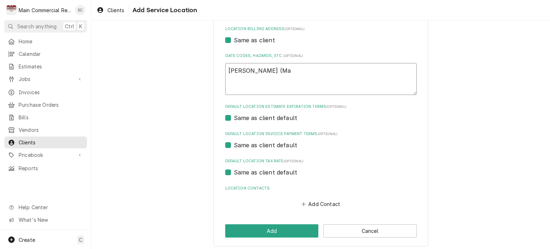
type textarea "x"
type textarea "Larry (Mai"
type textarea "x"
type textarea "Larry (Main"
type textarea "x"
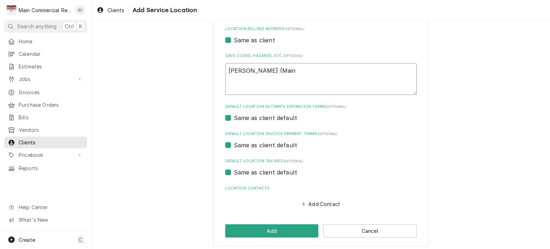
type textarea "Larry (Maint"
type textarea "x"
type textarea "Larry (Mainte"
type textarea "x"
type textarea "Larry (Mainten"
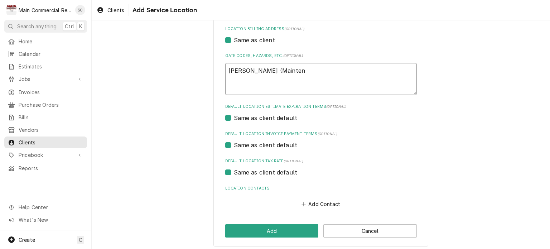
type textarea "x"
type textarea "Larry (Maintena"
type textarea "x"
type textarea "Larry (Maintenan"
type textarea "x"
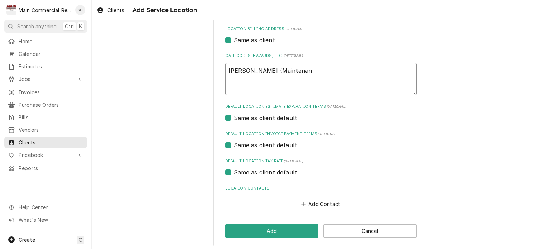
type textarea "Larry (Maintenanc"
type textarea "x"
type textarea "Larry (Maintenance"
type textarea "x"
type textarea "Larry (Maintenance"
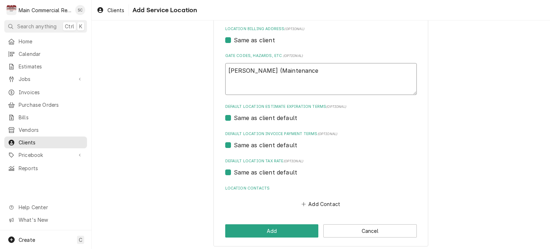
type textarea "x"
type textarea "Larry (Maintenance D"
type textarea "x"
type textarea "Larry (Maintenance Di"
type textarea "x"
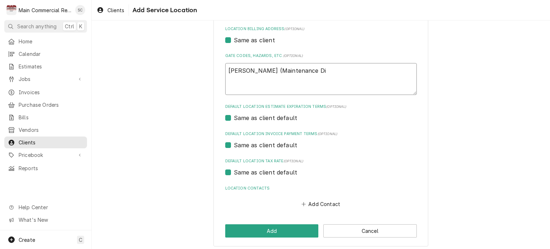
type textarea "Larry (Maintenance Dir"
type textarea "x"
type textarea "Larry (Maintenance Dirt"
type textarea "x"
type textarea "Larry (Maintenance Dirte"
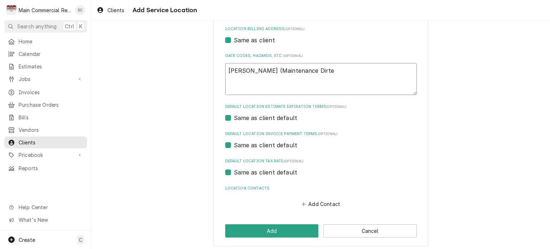
type textarea "x"
type textarea "Larry (Maintenance Dirtec"
type textarea "x"
type textarea "Larry (Maintenance Dirte"
type textarea "x"
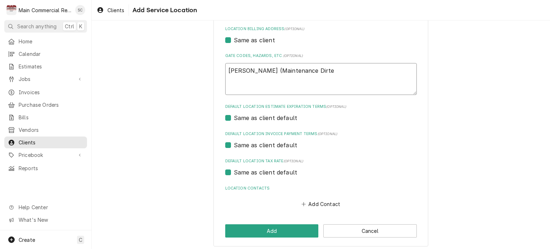
type textarea "Larry (Maintenance Dirt"
type textarea "x"
type textarea "Larry (Maintenance Dir"
type textarea "x"
type textarea "Larry (Maintenance Dire"
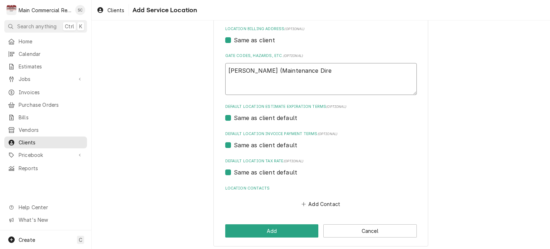
type textarea "x"
type textarea "Larry (Maintenance Direc"
type textarea "x"
type textarea "Larry (Maintenance Direct"
type textarea "x"
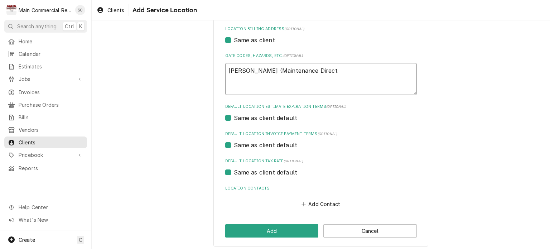
type textarea "Larry (Maintenance Directo"
type textarea "x"
type textarea "Larry (Maintenance Director"
type textarea "x"
type textarea "[PERSON_NAME] (Maintenance Director)"
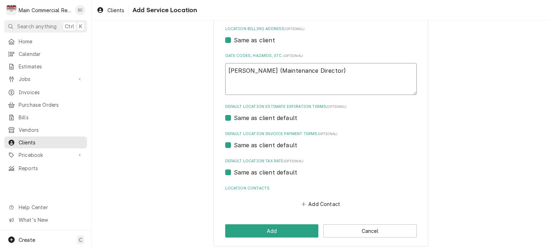
type textarea "x"
type textarea "[PERSON_NAME] (Maintenance Director)"
type textarea "x"
type textarea "Larry (Maintenance Director) 7"
type textarea "x"
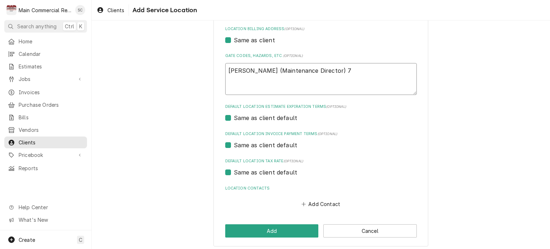
type textarea "[PERSON_NAME] (Maintenance Director)"
type textarea "x"
type textarea "Larry (Maintenance Director) 2"
type textarea "x"
type textarea "Larry (Maintenance Director) 20"
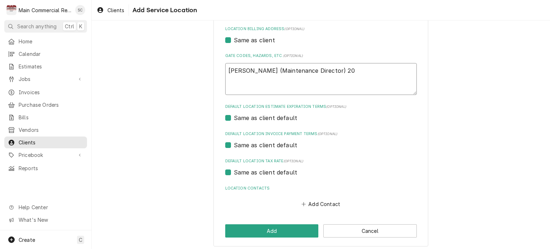
type textarea "x"
type textarea "Larry (Maintenance Director) 207"
type textarea "x"
type textarea "Larry (Maintenance Director) 207-"
type textarea "x"
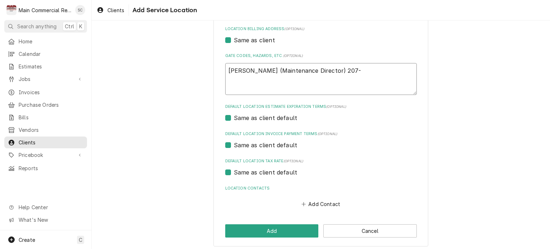
type textarea "Larry (Maintenance Director) 207-4"
type textarea "x"
type textarea "Larry (Maintenance Director) 207-46"
type textarea "x"
type textarea "Larry (Maintenance Director) 207-460"
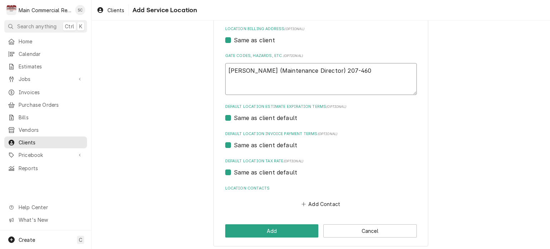
type textarea "x"
type textarea "Larry (Maintenance Director) 207-460-"
type textarea "x"
type textarea "Larry (Maintenance Director) 207-460-6"
type textarea "x"
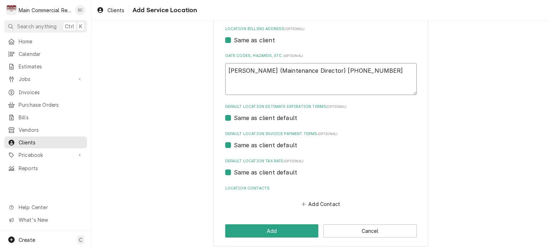
type textarea "Larry (Maintenance Director) 207-460-67"
type textarea "x"
type textarea "Larry (Maintenance Director) 207-460-679"
type textarea "x"
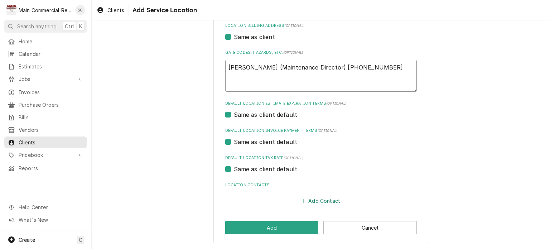
type textarea "Larry (Maintenance Director) 207-460-6794"
click at [317, 201] on button "Add Contact" at bounding box center [320, 201] width 41 height 10
type textarea "x"
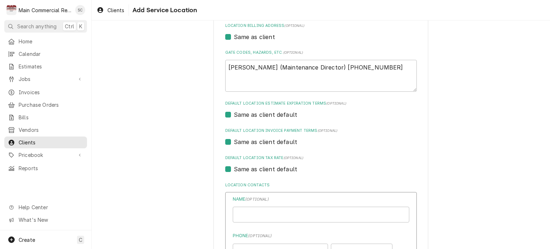
scroll to position [361, 0]
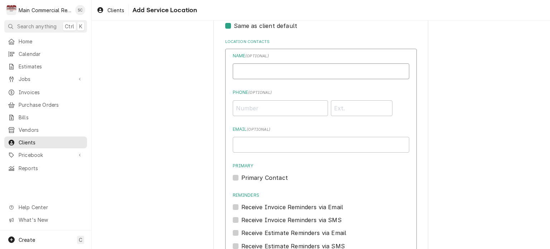
click at [279, 72] on input "Location Name ( optional )" at bounding box center [321, 71] width 177 height 16
type input "Larry"
click at [272, 107] on input "Phone ( optional )" at bounding box center [280, 108] width 95 height 16
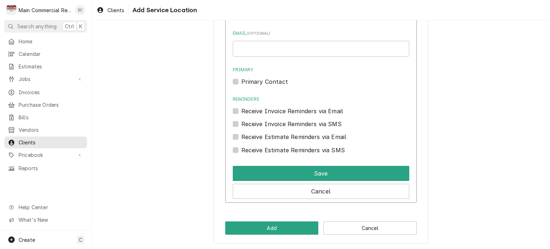
type input "[PHONE_NUMBER]"
click at [241, 82] on label "Primary Contact" at bounding box center [264, 81] width 47 height 9
click at [241, 82] on input "Primary" at bounding box center [329, 85] width 177 height 16
checkbox input "true"
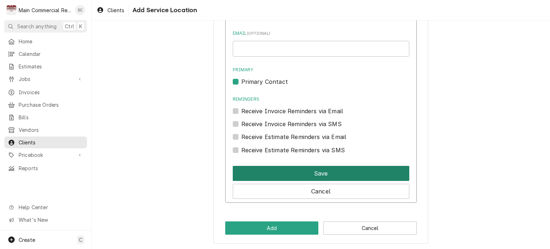
click at [318, 173] on button "Save" at bounding box center [321, 173] width 177 height 15
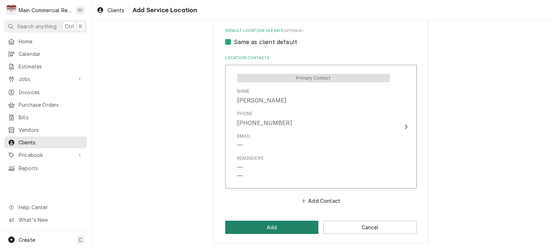
click at [287, 231] on button "Add" at bounding box center [271, 227] width 93 height 13
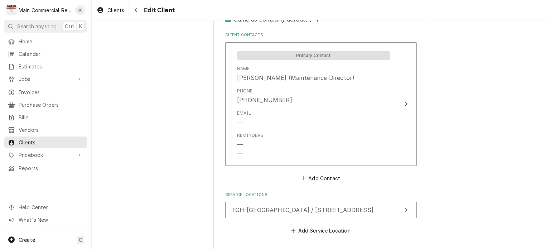
scroll to position [530, 0]
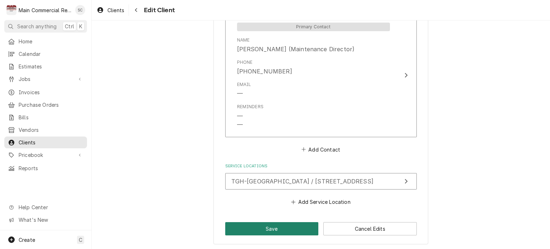
click at [303, 226] on button "Save" at bounding box center [271, 228] width 93 height 13
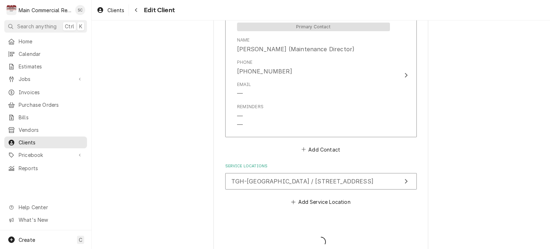
type textarea "x"
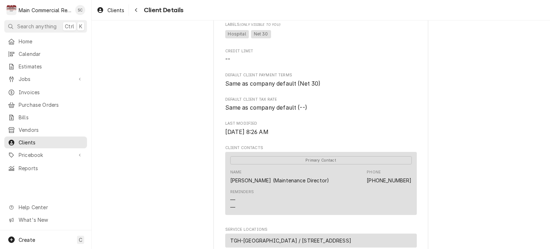
scroll to position [308, 0]
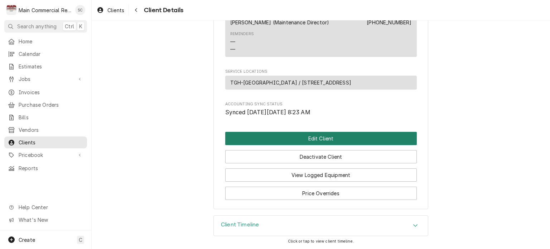
click at [344, 140] on button "Edit Client" at bounding box center [321, 138] width 192 height 13
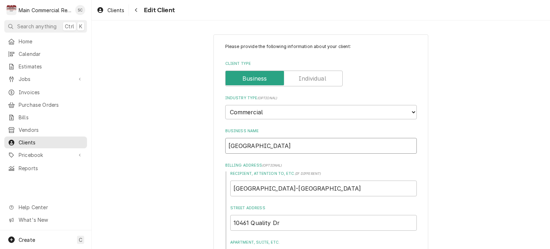
click at [332, 143] on input "[GEOGRAPHIC_DATA]" at bounding box center [321, 146] width 192 height 16
type textarea "x"
type input "[GEOGRAPHIC_DATA]-"
type textarea "x"
type input "[GEOGRAPHIC_DATA]-S"
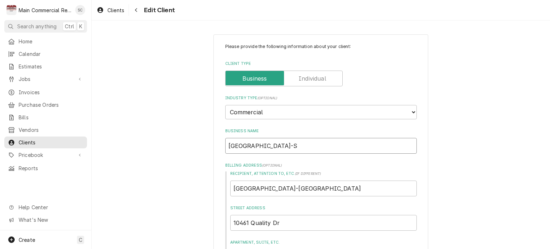
type textarea "x"
type input "[GEOGRAPHIC_DATA]-Sp"
type textarea "x"
type input "[GEOGRAPHIC_DATA]-Spr"
type textarea "x"
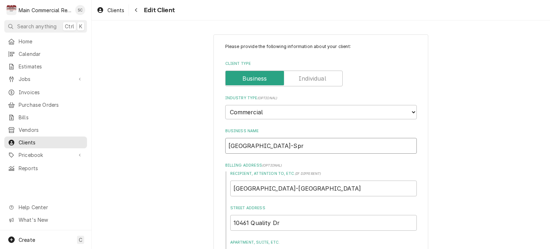
type input "[GEOGRAPHIC_DATA]-Spri"
type textarea "x"
type input "[GEOGRAPHIC_DATA]-Sprin"
type textarea "x"
type input "[GEOGRAPHIC_DATA]-Spring"
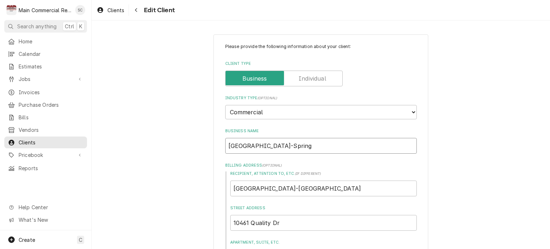
type textarea "x"
type input "[GEOGRAPHIC_DATA]-Spring"
type textarea "x"
type input "[GEOGRAPHIC_DATA]-Spring H"
type textarea "x"
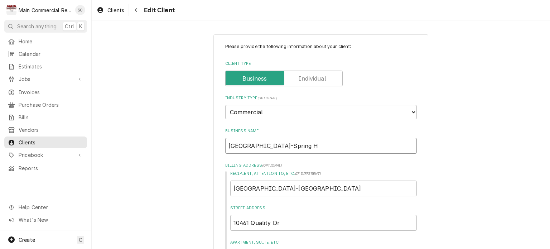
type input "[GEOGRAPHIC_DATA]-Spring Hi"
type textarea "x"
type input "[GEOGRAPHIC_DATA]-Spring Hil"
type textarea "x"
type input "[GEOGRAPHIC_DATA]-[GEOGRAPHIC_DATA]"
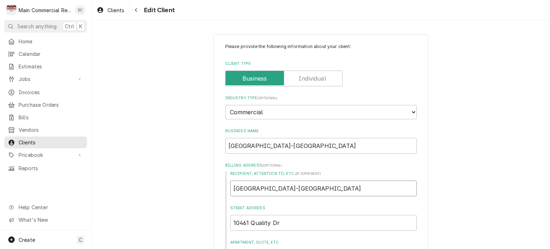
click at [337, 187] on input "[GEOGRAPHIC_DATA]-[GEOGRAPHIC_DATA]" at bounding box center [323, 188] width 187 height 16
type textarea "x"
type input "[GEOGRAPHIC_DATA]-[GEOGRAPHIC_DATA]"
type textarea "x"
type input "[GEOGRAPHIC_DATA]-[GEOGRAPHIC_DATA]"
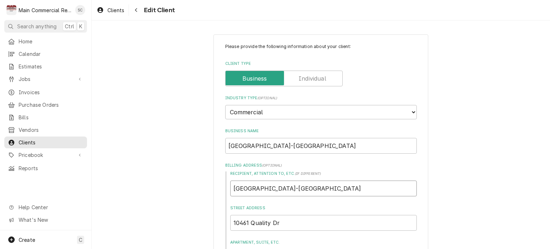
type textarea "x"
type input "[GEOGRAPHIC_DATA]-[GEOGRAPHIC_DATA]"
type textarea "x"
type input "[GEOGRAPHIC_DATA]-Spring"
type textarea "x"
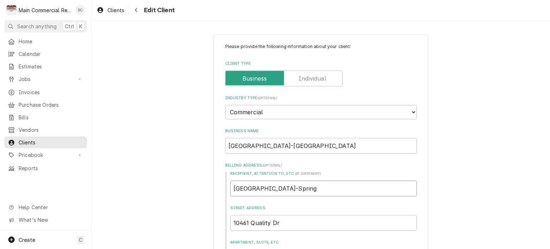
type input "[GEOGRAPHIC_DATA]-Sprin"
type textarea "x"
type input "[GEOGRAPHIC_DATA]-Spri"
type textarea "x"
type input "[GEOGRAPHIC_DATA]-Spr"
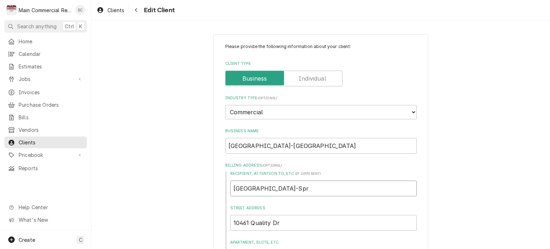
type textarea "x"
type input "[GEOGRAPHIC_DATA]-Sp"
type textarea "x"
type input "[GEOGRAPHIC_DATA]-S"
type textarea "x"
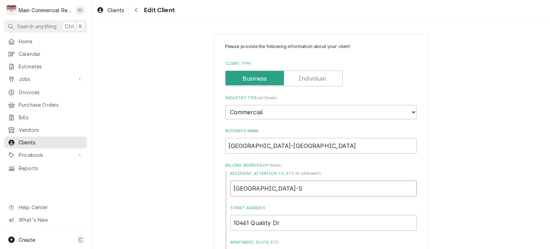
type input "[GEOGRAPHIC_DATA]-"
type textarea "x"
type input "[GEOGRAPHIC_DATA]"
type textarea "x"
type input "Tampa General Hospita"
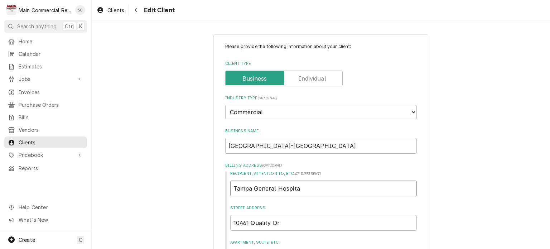
type textarea "x"
type input "Tampa General Hospit"
type textarea "x"
type input "Tampa General Hospi"
type textarea "x"
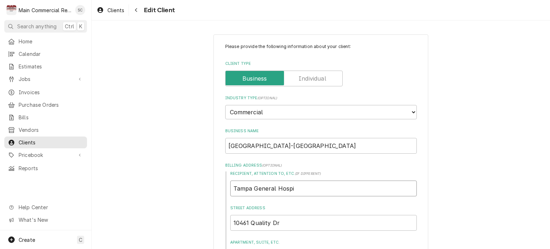
type input "Tampa General Hosp"
type textarea "x"
type input "Tampa General Hos"
type textarea "x"
type input "Tampa General Ho"
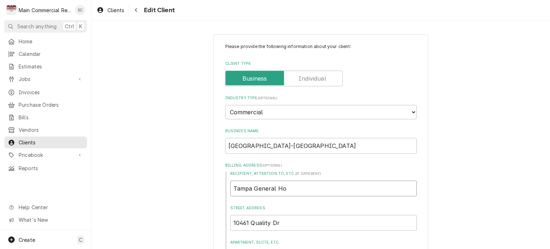
type textarea "x"
type input "Tampa General H"
type textarea "x"
type input "Tampa General"
type textarea "x"
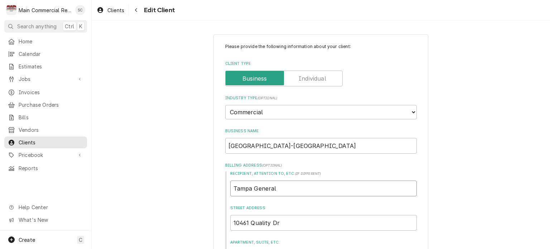
type input "Tampa General"
type textarea "x"
type input "Tampa Genera"
type textarea "x"
type input "Tampa Gener"
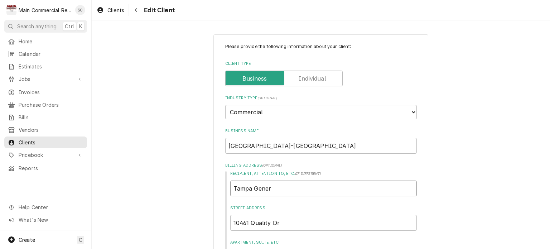
type textarea "x"
type input "Tampa Gene"
type textarea "x"
type input "Tampa Gen"
type textarea "x"
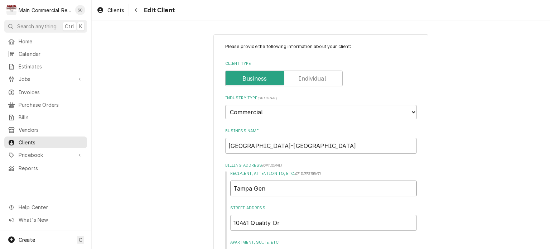
type input "Tampa Ge"
type textarea "x"
type input "Tampa G"
type textarea "x"
type input "[GEOGRAPHIC_DATA]"
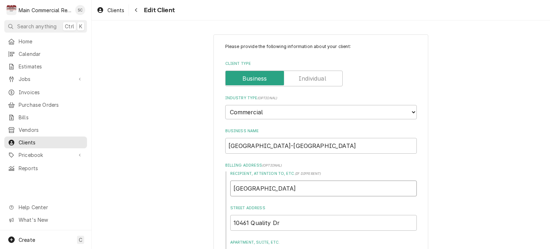
type textarea "x"
type input "[GEOGRAPHIC_DATA]"
type textarea "x"
type input "Tamp"
type textarea "x"
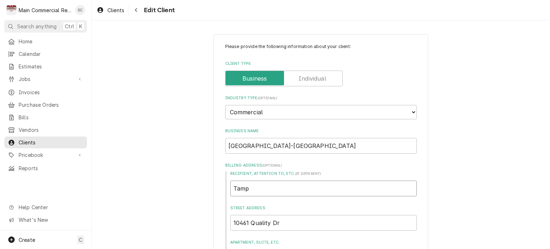
type input "[PERSON_NAME]"
type textarea "x"
type input "Ta"
type textarea "x"
type input "T"
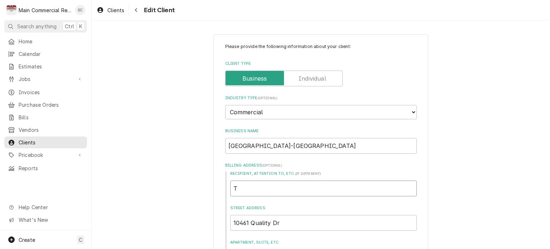
type textarea "x"
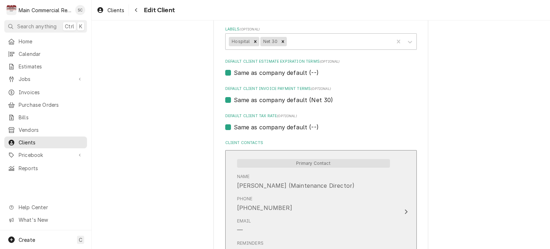
scroll to position [530, 0]
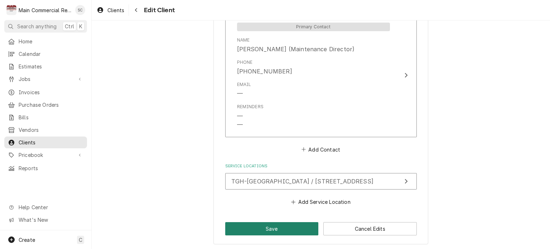
click at [293, 227] on button "Save" at bounding box center [271, 228] width 93 height 13
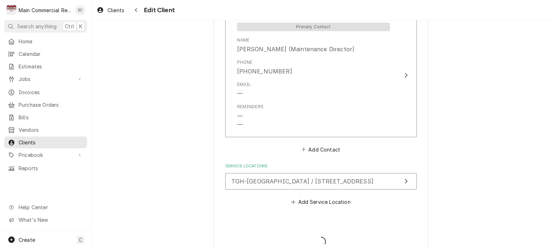
type textarea "x"
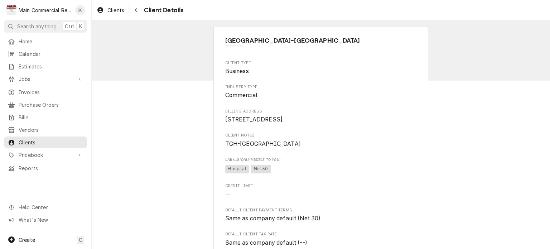
scroll to position [215, 0]
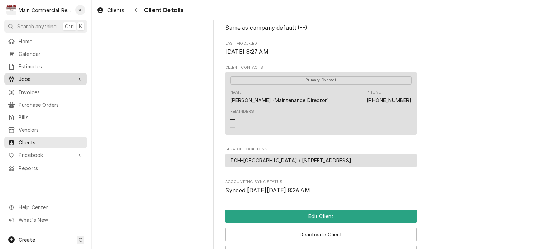
click at [25, 77] on span "Jobs" at bounding box center [46, 79] width 54 height 8
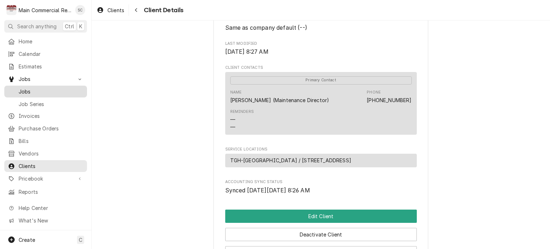
click at [35, 90] on span "Jobs" at bounding box center [51, 92] width 65 height 8
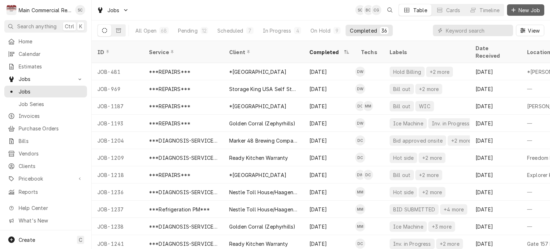
click at [517, 11] on span "New Job" at bounding box center [529, 10] width 24 height 8
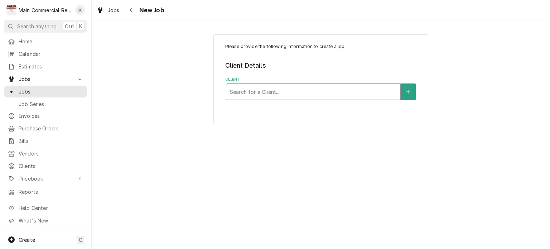
click at [316, 88] on div "Client" at bounding box center [313, 91] width 167 height 13
type input "Tampa General"
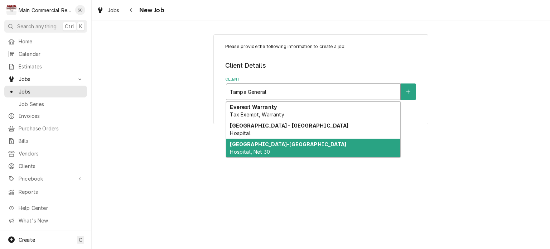
click at [303, 144] on strong "[GEOGRAPHIC_DATA]-[GEOGRAPHIC_DATA]" at bounding box center [288, 144] width 116 height 6
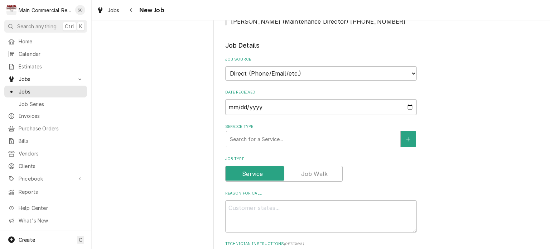
scroll to position [251, 0]
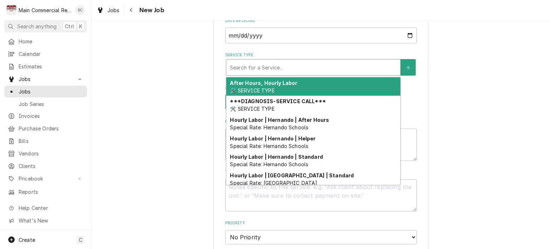
click at [267, 65] on div "Service Type" at bounding box center [313, 67] width 167 height 13
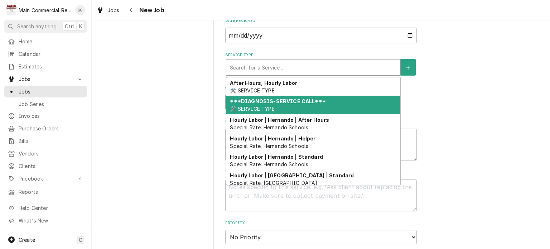
click at [264, 101] on strong "***DIAGNOSIS-SERVICE CALL***" at bounding box center [278, 101] width 96 height 6
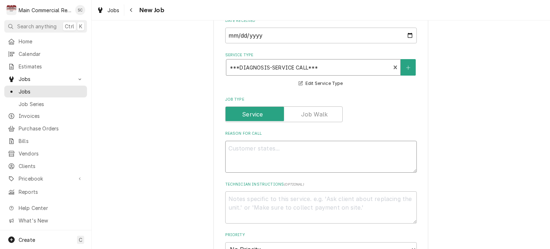
click at [296, 144] on textarea "Reason For Call" at bounding box center [321, 157] width 192 height 32
type textarea "x"
type textarea "W"
type textarea "x"
type textarea "WI"
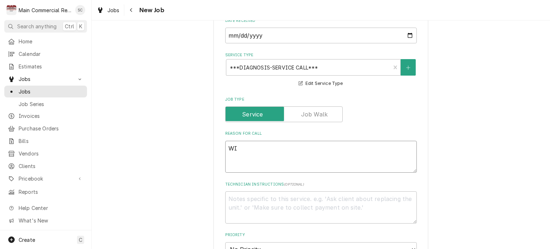
type textarea "x"
type textarea "WIf"
type textarea "x"
type textarea "WI"
type textarea "x"
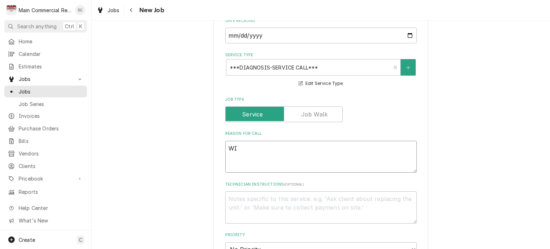
type textarea "WIF"
type textarea "x"
type textarea "WIF"
type textarea "x"
type textarea "WIF F"
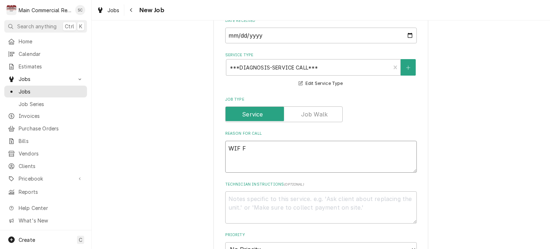
type textarea "x"
type textarea "WIF Fl"
type textarea "x"
type textarea "WIF Flu"
type textarea "x"
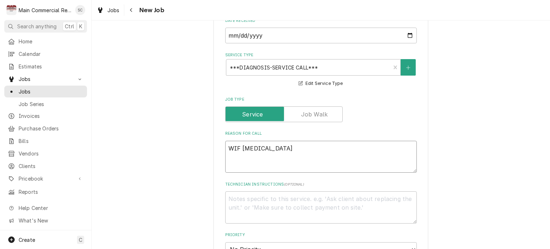
type textarea "WIF Fluc"
type textarea "x"
type textarea "WIF Fluct"
type textarea "x"
type textarea "WIF Flucta"
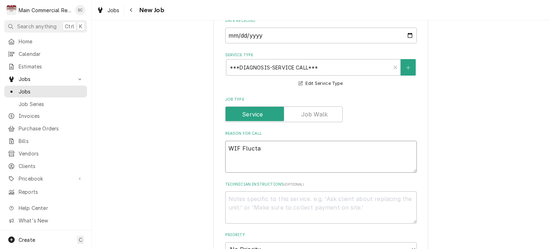
type textarea "x"
type textarea "WIF Fluct"
type textarea "x"
type textarea "WIF Fluctu"
type textarea "x"
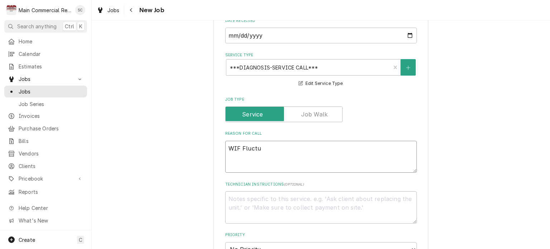
type textarea "WIF Fluctua"
type textarea "x"
type textarea "WIF Fluctuat"
type textarea "x"
type textarea "WIF Fluctuati"
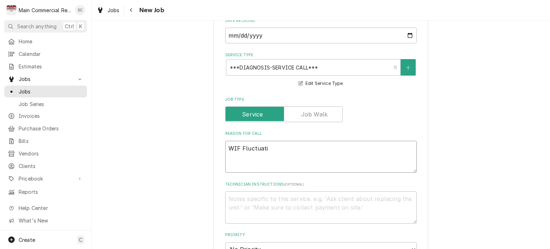
type textarea "x"
type textarea "WIF Fluctuatin"
type textarea "x"
type textarea "WIF Fluctuating"
type textarea "x"
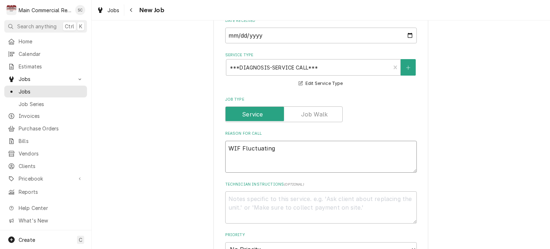
type textarea "WIF Fluctuating"
type textarea "x"
type textarea "WIF Fluctuating t"
type textarea "x"
type textarea "WIF Fluctuating te"
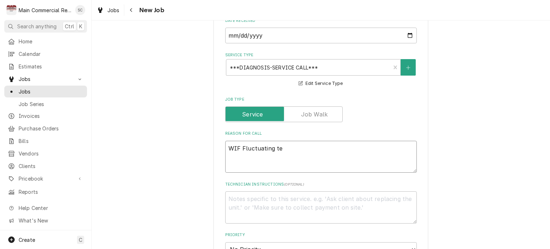
type textarea "x"
type textarea "WIF Fluctuating tem"
type textarea "x"
type textarea "WIF Fluctuating temp"
type textarea "x"
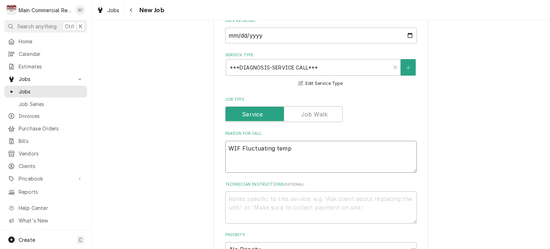
type textarea "WIF Fluctuating temp,"
type textarea "x"
type textarea "WIF Fluctuating temp,"
type textarea "x"
type textarea "WIF Fluctuating temp, k"
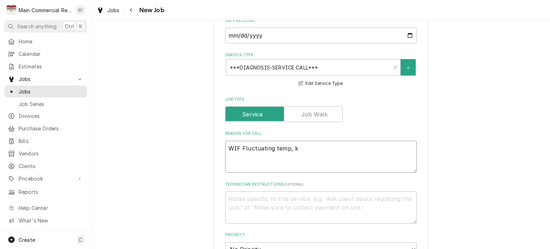
type textarea "x"
type textarea "WIF Fluctuating temp, ki"
type textarea "x"
type textarea "WIF Fluctuating temp, kic"
type textarea "x"
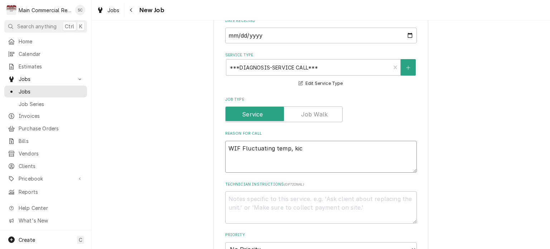
type textarea "WIF Fluctuating temp, kick"
type textarea "x"
type textarea "WIF Fluctuating temp, kicki"
type textarea "x"
type textarea "WIF Fluctuating temp, kickin"
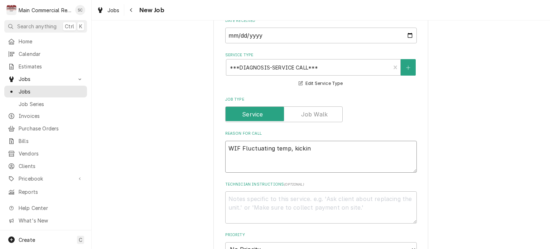
type textarea "x"
type textarea "WIF Fluctuating temp, kicking"
type textarea "x"
type textarea "WIF Fluctuating temp, kicking"
type textarea "x"
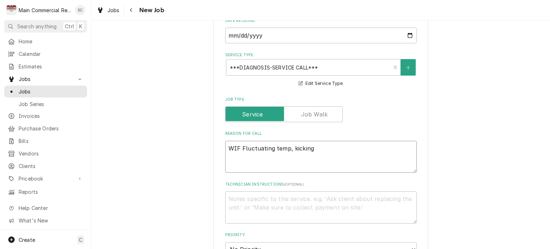
type textarea "WIF Fluctuating temp, kicking o"
type textarea "x"
type textarea "WIF Fluctuating temp, kicking on"
type textarea "x"
type textarea "WIF Fluctuating temp, kicking on"
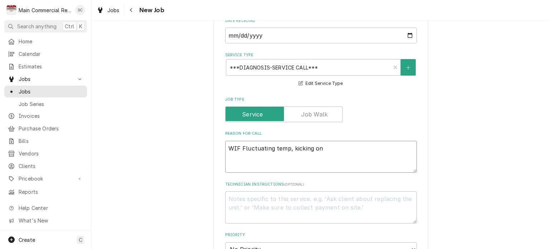
type textarea "x"
type textarea "WIF Fluctuating temp, kicking on a"
type textarea "x"
type textarea "WIF Fluctuating temp, kicking on an"
type textarea "x"
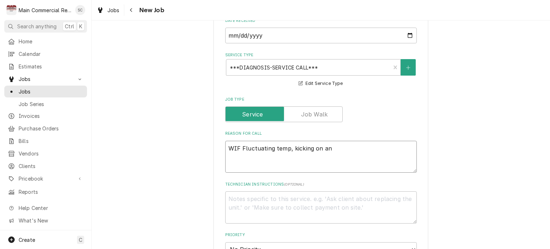
type textarea "WIF Fluctuating temp, kicking on and"
type textarea "x"
type textarea "WIF Fluctuating temp, kicking on and"
type textarea "x"
type textarea "WIF Fluctuating temp, kicking on and o"
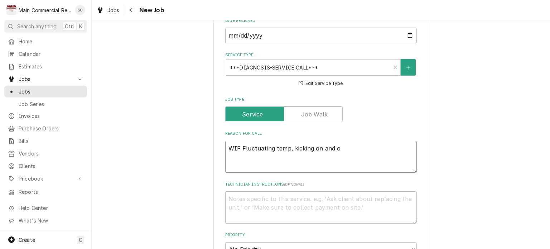
type textarea "x"
type textarea "WIF Fluctuating temp, kicking on and of"
type textarea "x"
type textarea "WIF Fluctuating temp, kicking on and off"
type textarea "x"
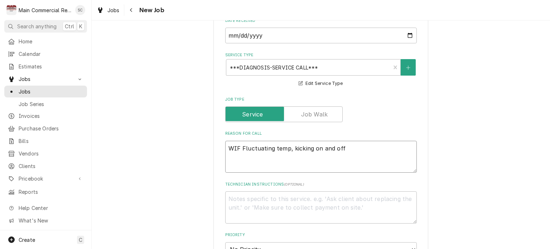
type textarea "WIF Fluctuating temp, kicking on and off"
type textarea "x"
type textarea "WIF Fluctuating temp, kicking on and off"
type textarea "x"
type textarea "WIF Fluctuating temp, kicking on and off,"
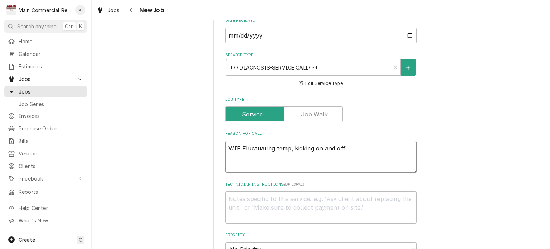
type textarea "x"
type textarea "WIF Fluctuating temp, kicking on and off,"
type textarea "x"
type textarea "WIF Fluctuating temp, kicking on and off, s"
type textarea "x"
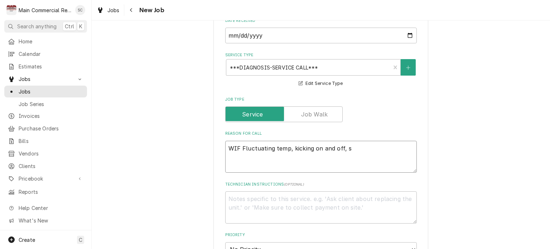
type textarea "WIF Fluctuating temp, kicking on and off, sh"
type textarea "x"
type textarea "WIF Fluctuating temp, kicking on and off, sha"
type textarea "x"
type textarea "WIF Fluctuating temp, kicking on and off, shak"
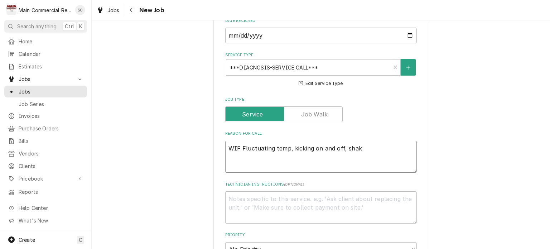
type textarea "x"
type textarea "WIF Fluctuating temp, kicking on and off, shaki"
type textarea "x"
type textarea "WIF Fluctuating temp, kicking on and off, shakin"
type textarea "x"
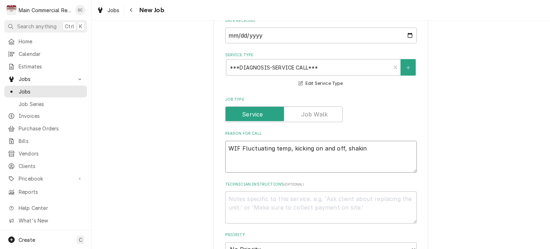
type textarea "WIF Fluctuating temp, kicking on and off, shaking"
type textarea "x"
type textarea "WIF Fluctuating temp, kicking on and off, shaking"
type textarea "x"
type textarea "WIF Fluctuating temp, kicking on and off, shaking a"
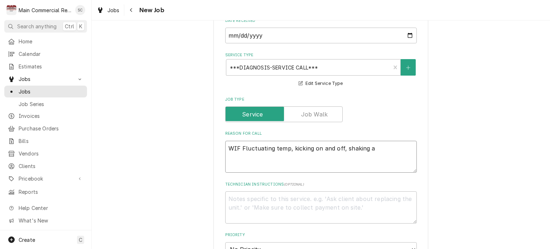
type textarea "x"
type textarea "WIF Fluctuating temp, kicking on and off, shaking a"
type textarea "x"
type textarea "WIF Fluctuating temp, kicking on and off, shaking a l"
type textarea "x"
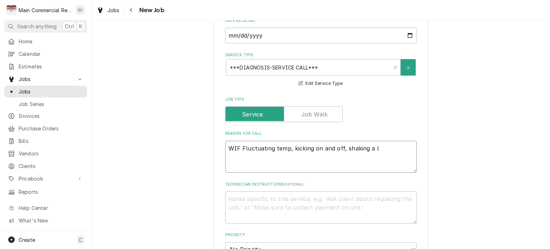
type textarea "WIF Fluctuating temp, kicking on and off, shaking a lo"
type textarea "x"
type textarea "WIF Fluctuating temp, kicking on and off, shaking a lot"
type textarea "x"
type textarea "WIF Fluctuating temp, kicking on and off, shaking a lot"
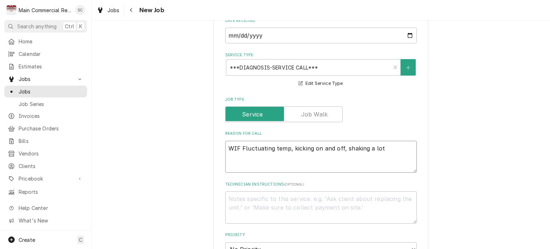
type textarea "x"
type textarea "WIF Fluctuating temp, kicking on and off, shaking a lot"
type textarea "x"
type textarea "WIF Fluctuating temp, kicking on and off, shaking a lo"
type textarea "x"
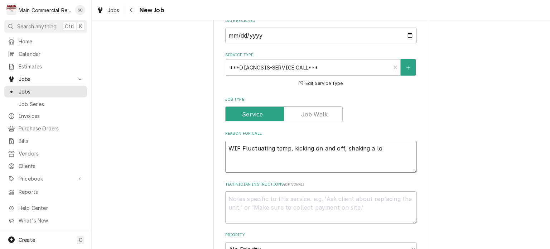
type textarea "WIF Fluctuating temp, kicking on and off, shaking a lot"
type textarea "x"
type textarea "WIF Fluctuating temp, kicking on and off, shaking a lot."
type textarea "x"
type textarea "WIF Fluctuating temp, kicking on and off, shaking a lot."
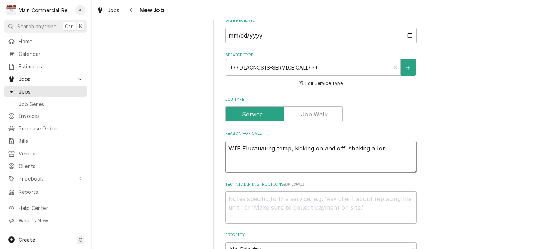
type textarea "x"
type textarea "WIF Fluctuating temp, kicking on and off, shaking a lot."
type textarea "x"
type textarea "WIF Fluctuating temp, kicking on and off, shaking a lot. C"
type textarea "x"
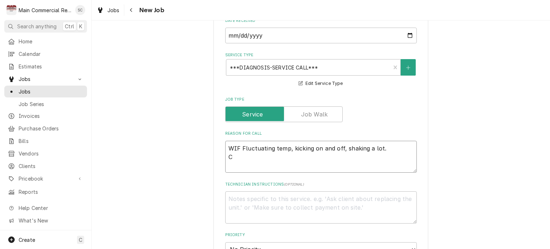
type textarea "WIF Fluctuating temp, kicking on and off, shaking a lot. Ca"
type textarea "x"
type textarea "WIF Fluctuating temp, kicking on and off, shaking a lot. Cal"
type textarea "x"
type textarea "WIF Fluctuating temp, kicking on and off, shaking a lot. Call"
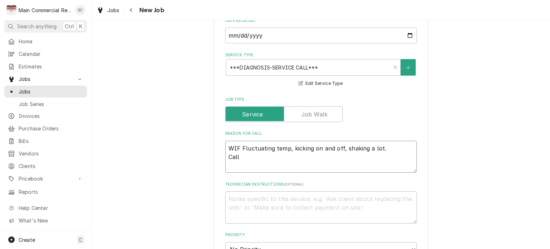
type textarea "x"
type textarea "WIF Fluctuating temp, kicking on and off, shaking a lot. Call"
type textarea "x"
type textarea "WIF Fluctuating temp, kicking on and off, shaking a lot. Call L"
type textarea "x"
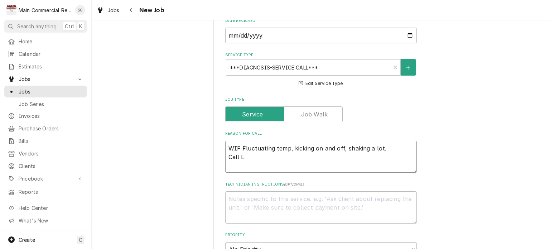
type textarea "WIF Fluctuating temp, kicking on and off, shaking a lot. Call La"
type textarea "x"
type textarea "WIF Fluctuating temp, kicking on and off, shaking a lot. Call Lar"
type textarea "x"
type textarea "WIF Fluctuating temp, kicking on and off, shaking a lot. Call Larr"
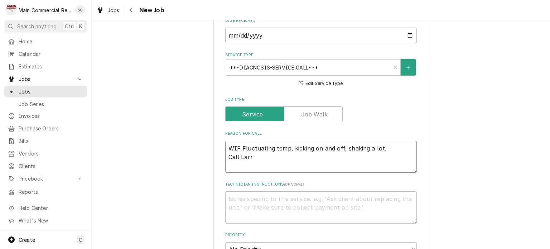
type textarea "x"
type textarea "WIF Fluctuating temp, kicking on and off, shaking a lot. Call Larry"
type textarea "x"
type textarea "WIF Fluctuating temp, kicking on and off, shaking a lot. Call Larry"
type textarea "x"
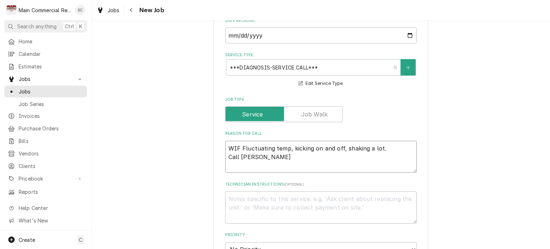
type textarea "WIF Fluctuating temp, kicking on and off, shaking a lot. Call Larry 2"
type textarea "x"
type textarea "WIF Fluctuating temp, kicking on and off, shaking a lot. Call Larry 20"
type textarea "x"
type textarea "WIF Fluctuating temp, kicking on and off, shaking a lot. Call Larry 207"
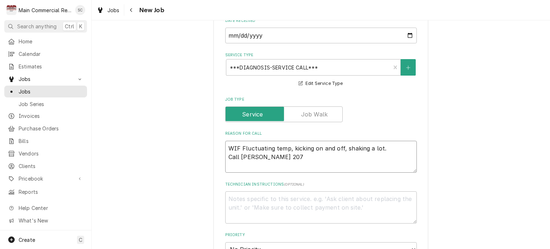
type textarea "x"
type textarea "WIF Fluctuating temp, kicking on and off, shaking a lot. Call Larry 207-"
type textarea "x"
type textarea "WIF Fluctuating temp, kicking on and off, shaking a lot. Call Larry 207-4"
type textarea "x"
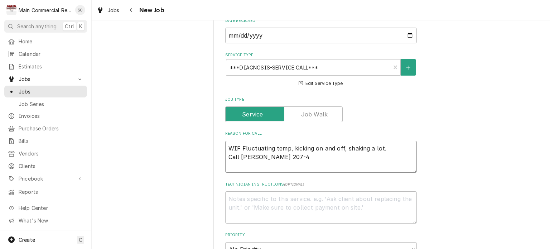
type textarea "WIF Fluctuating temp, kicking on and off, shaking a lot. Call Larry 207-46"
type textarea "x"
type textarea "WIF Fluctuating temp, kicking on and off, shaking a lot. Call Larry 207-460"
type textarea "x"
type textarea "WIF Fluctuating temp, kicking on and off, shaking a lot. Call Larry 207-460-"
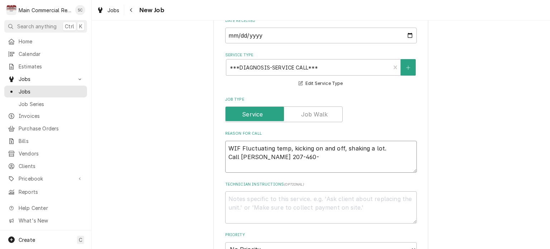
type textarea "x"
type textarea "WIF Fluctuating temp, kicking on and off, shaking a lot. Call Larry 207-460-6"
type textarea "x"
type textarea "WIF Fluctuating temp, kicking on and off, shaking a lot. Call Larry 207-460-67"
type textarea "x"
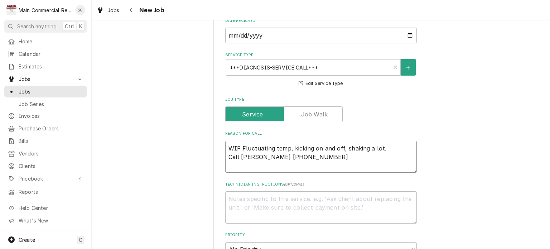
type textarea "WIF Fluctuating temp, kicking on and off, shaking a lot. Call Larry 207-460-679"
type textarea "x"
type textarea "WIF Fluctuating temp, kicking on and off, shaking a lot. Call Larry 207-460-6794"
type textarea "x"
type textarea "WIF Fluctuating temp, kicking on and off, shaking a lot. Call Larry 207-460-6794"
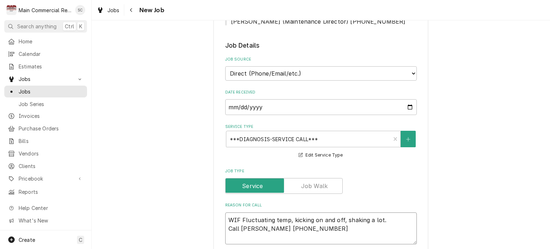
scroll to position [286, 0]
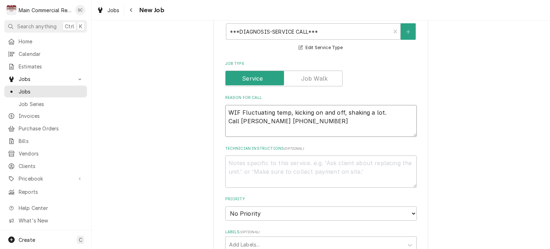
type textarea "x"
type textarea "WIF Fluctuating temp, kicking on and off, shaking a lot. Call Larry 207-460-679…"
type textarea "x"
type textarea "WIF Fluctuating temp, kicking on and off, shaking a lot. Call Larry 207-460-679…"
type textarea "x"
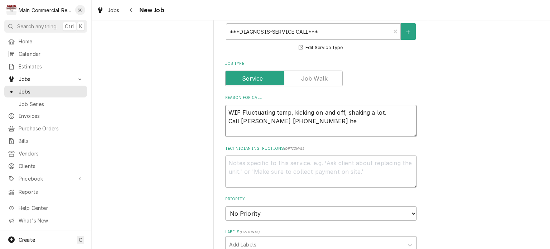
type textarea "WIF Fluctuating temp, kicking on and off, shaking a lot. Call Larry 207-460-679…"
type textarea "x"
type textarea "WIF Fluctuating temp, kicking on and off, shaking a lot. Call Larry 207-460-679…"
type textarea "x"
type textarea "WIF Fluctuating temp, kicking on and off, shaking a lot. Call Larry 207-460-679…"
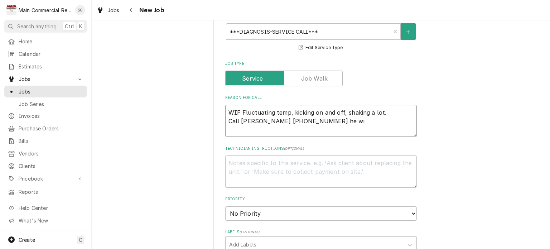
type textarea "x"
type textarea "WIF Fluctuating temp, kicking on and off, shaking a lot. Call Larry 207-460-679…"
type textarea "x"
type textarea "WIF Fluctuating temp, kicking on and off, shaking a lot. Call Larry 207-460-679…"
click at [394, 120] on textarea "WIF Fluctuating temp, kicking on and off, shaking a lot. Call Larry 207-460-679…" at bounding box center [321, 121] width 192 height 32
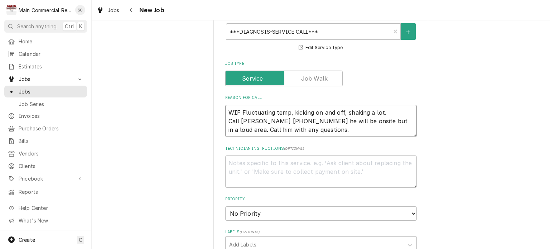
click at [314, 130] on textarea "WIF Fluctuating temp, kicking on and off, shaking a lot. Call Larry 207-460-679…" at bounding box center [321, 121] width 192 height 32
click at [300, 160] on textarea "Technician Instructions ( optional )" at bounding box center [321, 171] width 192 height 32
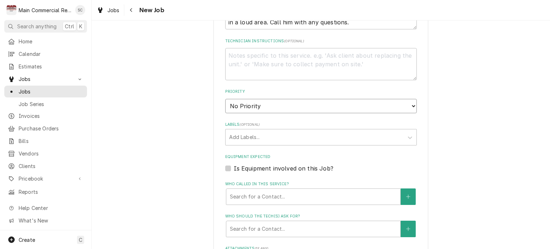
click at [279, 100] on select "No Priority Urgent High Medium Low" at bounding box center [321, 106] width 192 height 14
click at [225, 99] on select "No Priority Urgent High Medium Low" at bounding box center [321, 106] width 192 height 14
click at [309, 136] on div "Labels" at bounding box center [314, 137] width 171 height 13
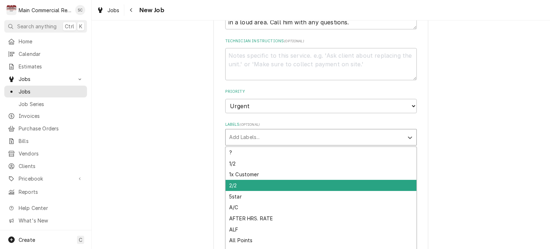
scroll to position [501, 0]
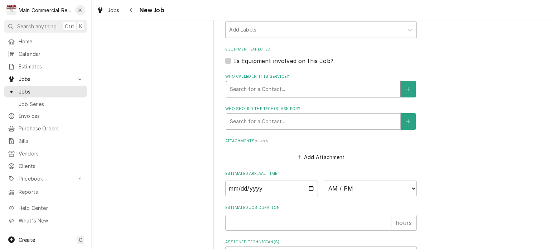
scroll to position [394, 0]
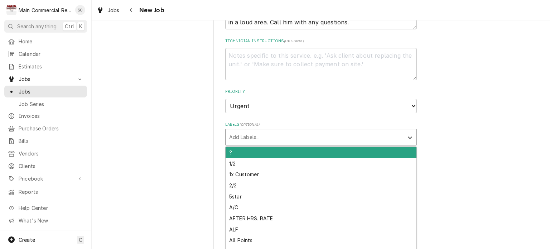
click at [246, 137] on div "Labels" at bounding box center [314, 137] width 171 height 13
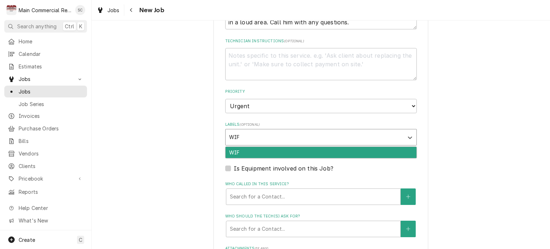
click at [236, 152] on div "WIF" at bounding box center [321, 152] width 191 height 11
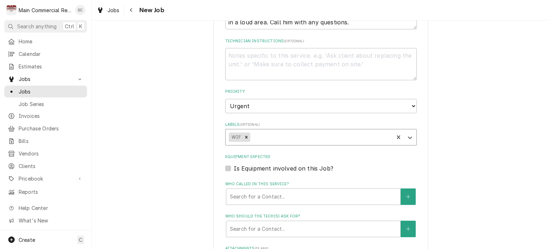
scroll to position [466, 0]
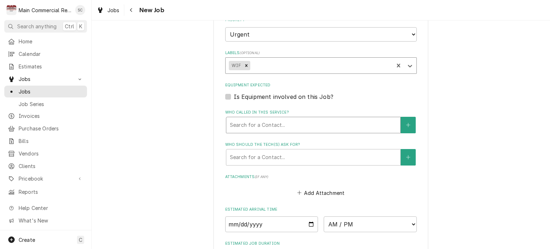
click at [300, 125] on div "Who called in this service?" at bounding box center [313, 125] width 167 height 13
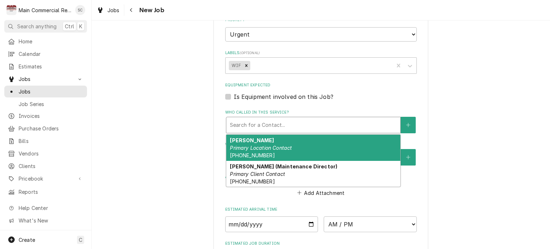
click at [290, 149] on div "Larry Primary Location Contact (207) 460-6794" at bounding box center [313, 148] width 174 height 26
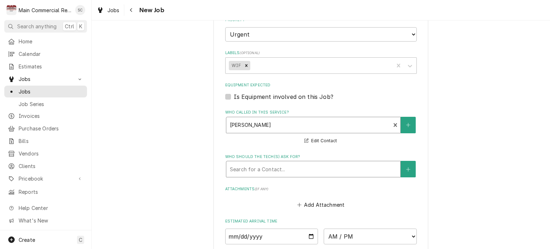
click at [295, 165] on div "Who should the tech(s) ask for?" at bounding box center [313, 169] width 167 height 13
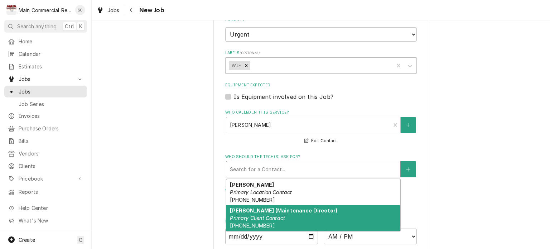
click at [274, 210] on strong "Larry (Maintenance Director)" at bounding box center [283, 210] width 107 height 6
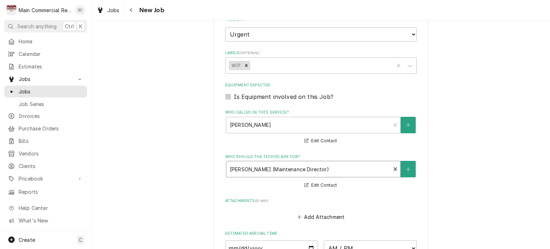
scroll to position [599, 0]
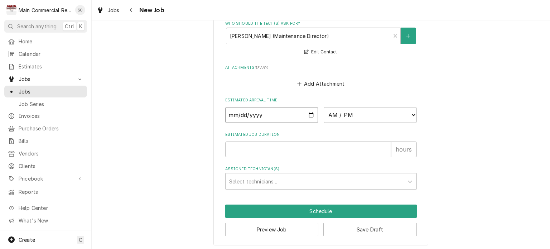
click at [308, 115] on input "Date" at bounding box center [271, 115] width 93 height 16
click at [356, 114] on select "AM / PM 6:00 AM 6:15 AM 6:30 AM 6:45 AM 7:00 AM 7:15 AM 7:30 AM 7:45 AM 8:00 AM…" at bounding box center [370, 115] width 93 height 16
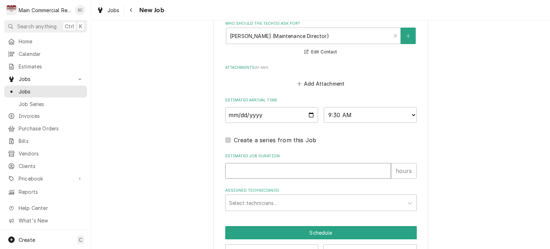
click at [264, 167] on input "Estimated Job Duration" at bounding box center [308, 171] width 166 height 16
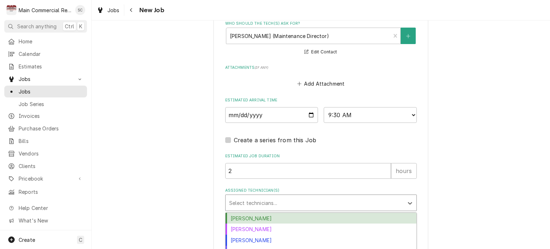
click at [302, 203] on div "Assigned Technician(s)" at bounding box center [314, 202] width 171 height 13
click at [282, 219] on div "Caleb Gorton" at bounding box center [321, 218] width 191 height 11
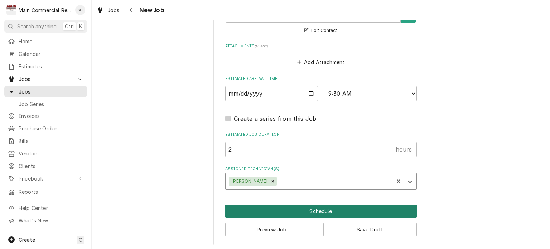
click at [304, 209] on button "Schedule" at bounding box center [321, 210] width 192 height 13
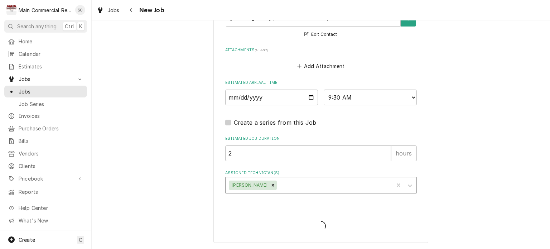
scroll to position [614, 0]
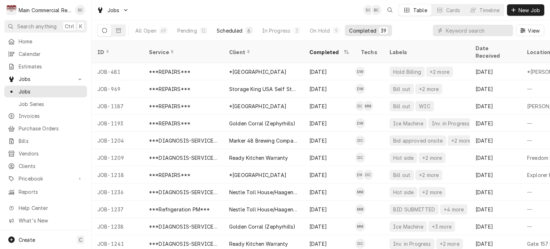
click at [232, 31] on div "Scheduled" at bounding box center [230, 31] width 26 height 8
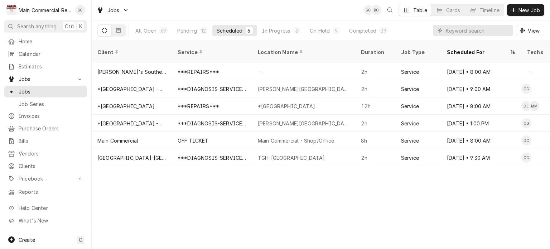
click at [306, 187] on div "Client Service Location Name Duration Job Type Scheduled For Techs Status Label…" at bounding box center [321, 145] width 458 height 208
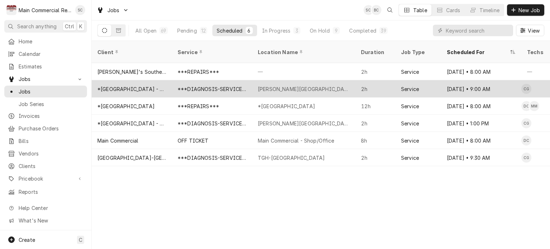
click at [281, 84] on div "[PERSON_NAME][GEOGRAPHIC_DATA]" at bounding box center [303, 88] width 103 height 17
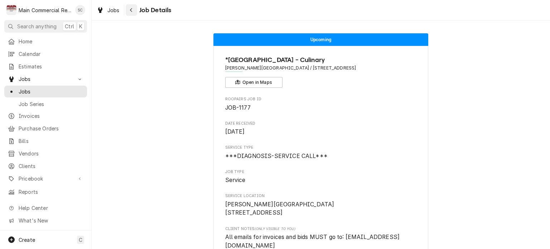
click at [131, 11] on icon "Navigate back" at bounding box center [131, 10] width 3 height 5
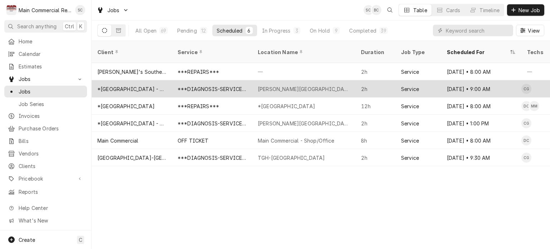
click at [274, 85] on div "[PERSON_NAME][GEOGRAPHIC_DATA]" at bounding box center [304, 89] width 92 height 8
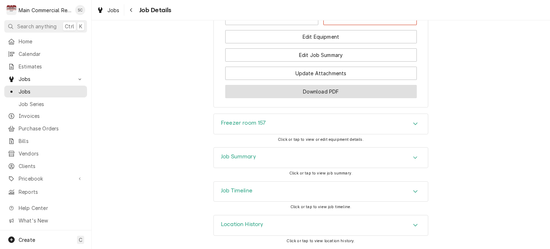
scroll to position [930, 0]
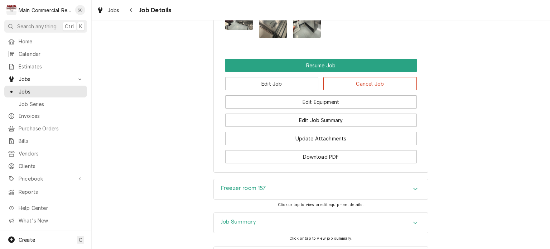
click at [289, 90] on button "Edit Job" at bounding box center [271, 83] width 93 height 13
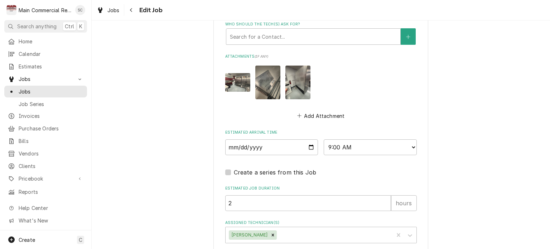
scroll to position [751, 0]
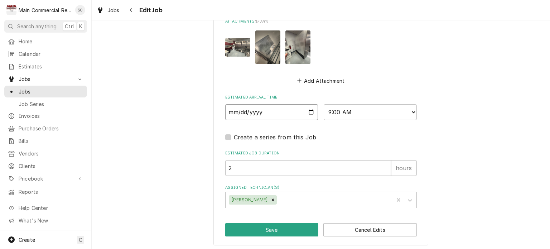
click at [308, 108] on input "[DATE]" at bounding box center [271, 112] width 93 height 16
type textarea "x"
type input "[DATE]"
click at [270, 229] on button "Save" at bounding box center [271, 229] width 93 height 13
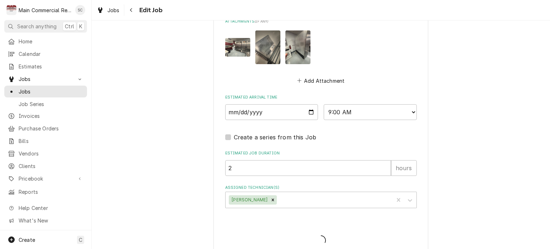
type textarea "x"
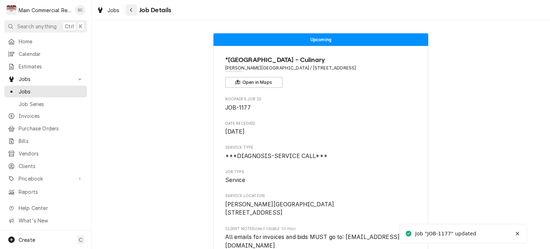
click at [128, 8] on div "Navigate back" at bounding box center [131, 9] width 7 height 7
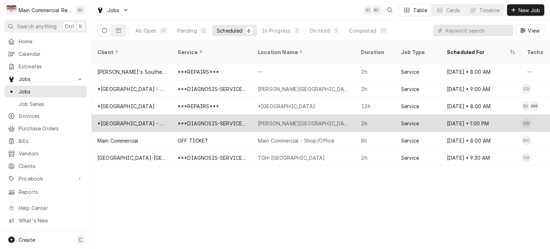
click at [284, 120] on div "[PERSON_NAME][GEOGRAPHIC_DATA]" at bounding box center [304, 124] width 92 height 8
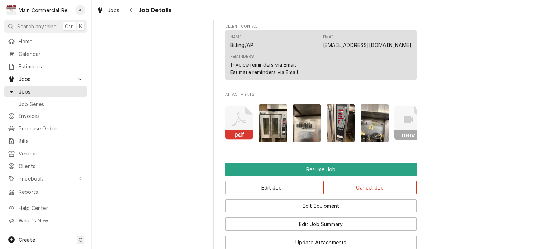
scroll to position [931, 0]
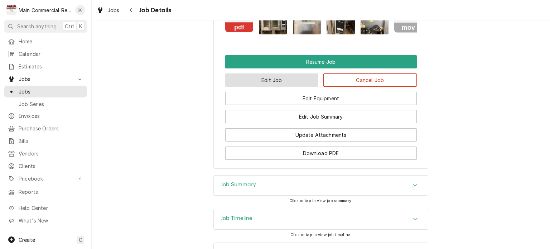
click at [272, 79] on button "Edit Job" at bounding box center [271, 79] width 93 height 13
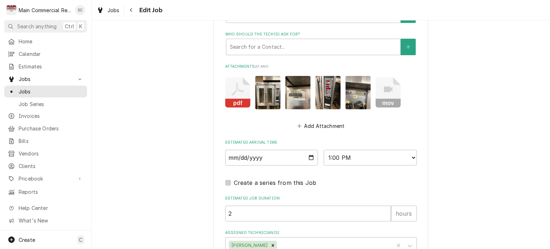
scroll to position [501, 0]
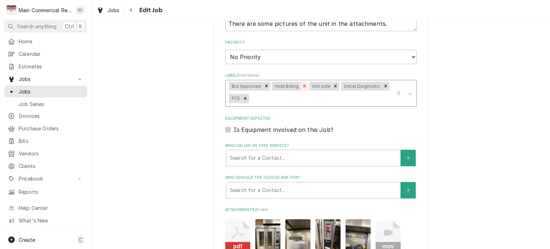
click at [302, 86] on icon "Remove Hold Billing" at bounding box center [304, 85] width 5 height 5
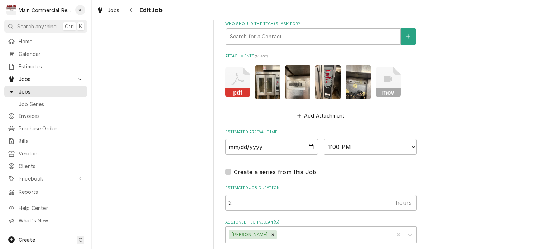
scroll to position [680, 0]
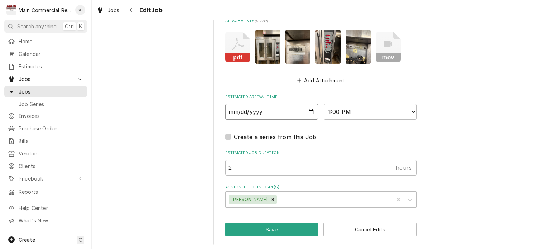
click at [307, 110] on input "2025-09-05" at bounding box center [271, 112] width 93 height 16
type textarea "x"
type input "2025-09-08"
click at [291, 225] on button "Save" at bounding box center [271, 229] width 93 height 13
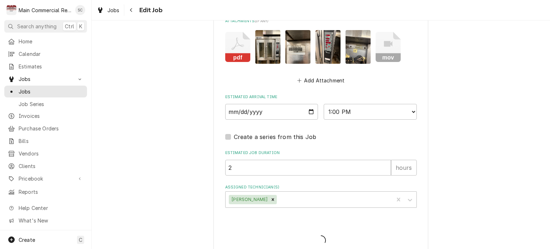
type textarea "x"
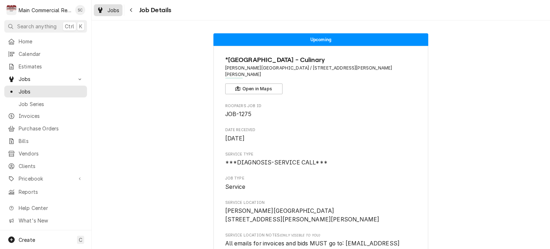
click at [115, 11] on span "Jobs" at bounding box center [113, 10] width 12 height 8
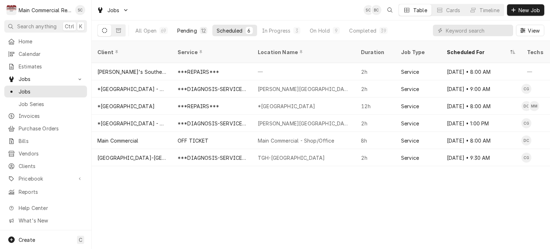
click at [192, 31] on div "Pending" at bounding box center [187, 31] width 20 height 8
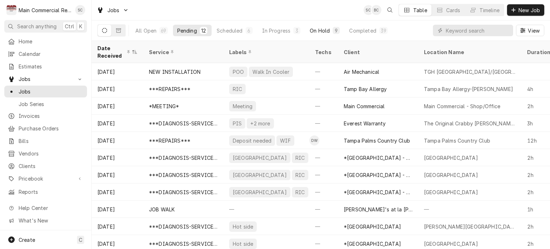
click at [315, 32] on div "On Hold" at bounding box center [320, 31] width 20 height 8
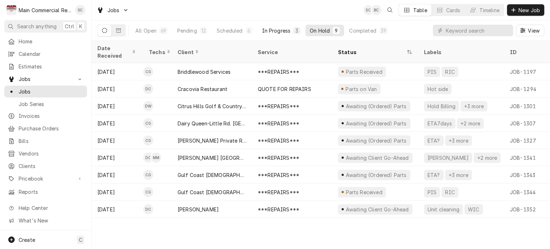
click at [275, 31] on div "In Progress" at bounding box center [276, 31] width 29 height 8
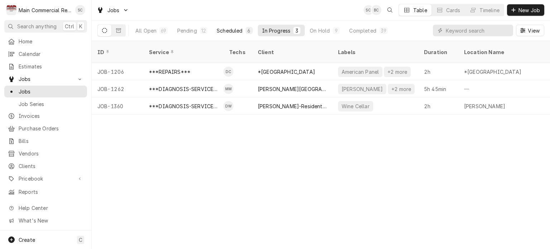
click at [237, 30] on div "Scheduled" at bounding box center [230, 31] width 26 height 8
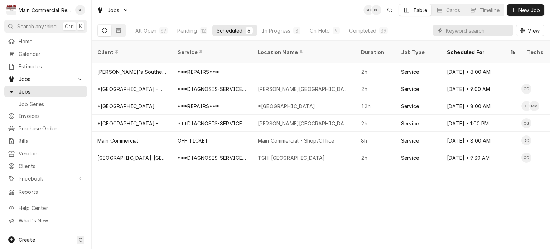
click at [365, 183] on div "Client Service Location Name Duration Job Type Scheduled For Techs Status Label…" at bounding box center [321, 145] width 458 height 208
click at [367, 182] on div "Client Service Location Name Duration Job Type Scheduled For Techs Status Label…" at bounding box center [321, 145] width 458 height 208
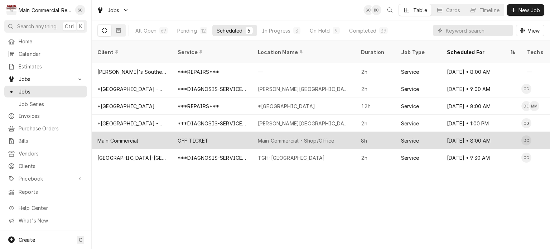
click at [296, 137] on div "Main Commercial - Shop/Office" at bounding box center [296, 141] width 77 height 8
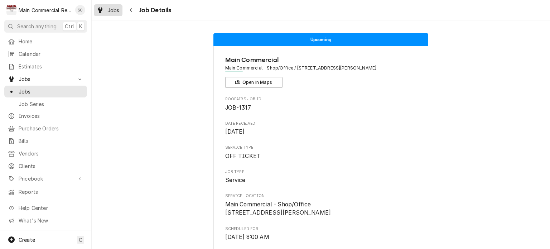
click at [115, 13] on span "Jobs" at bounding box center [113, 10] width 12 height 8
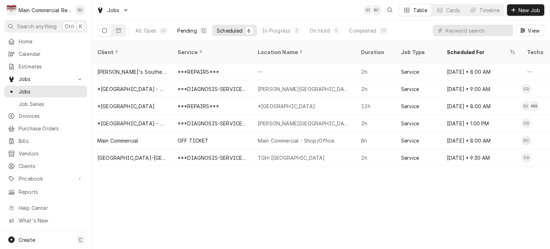
click at [186, 33] on div "Pending" at bounding box center [187, 31] width 20 height 8
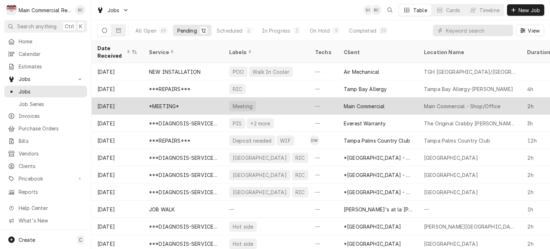
click at [298, 103] on div "Meeting" at bounding box center [266, 105] width 86 height 17
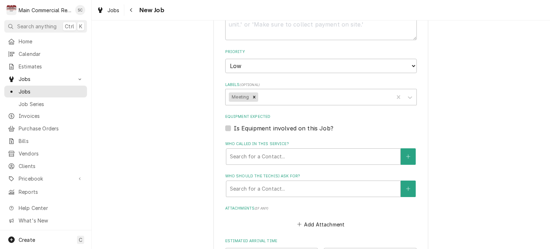
scroll to position [537, 0]
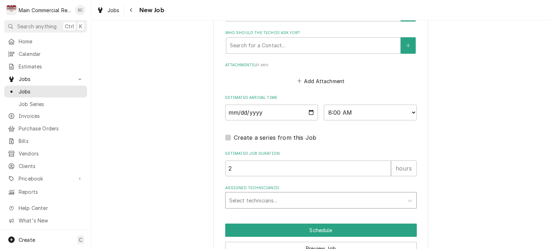
click at [251, 201] on div "Assigned Technician(s)" at bounding box center [314, 200] width 171 height 13
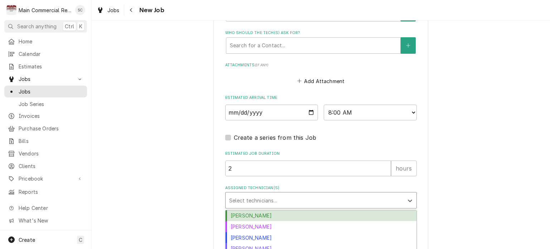
click at [254, 214] on div "[PERSON_NAME]" at bounding box center [321, 215] width 191 height 11
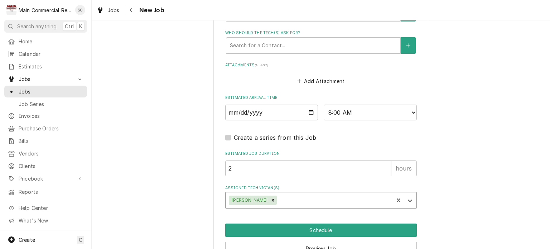
scroll to position [574, 0]
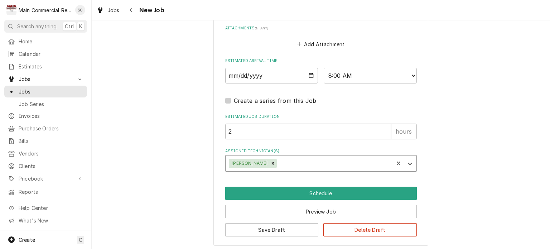
click at [311, 160] on div "Assigned Technician(s)" at bounding box center [334, 163] width 112 height 13
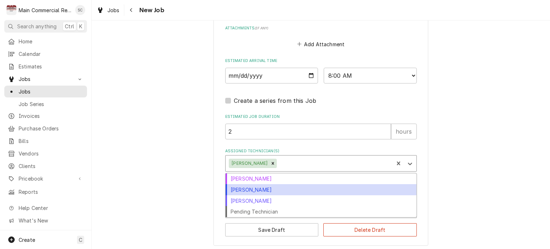
click at [255, 188] on div "[PERSON_NAME]" at bounding box center [321, 189] width 191 height 11
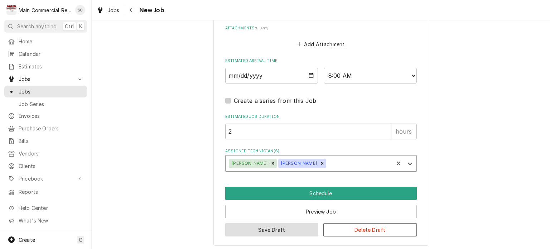
click at [300, 225] on button "Save Draft" at bounding box center [271, 229] width 93 height 13
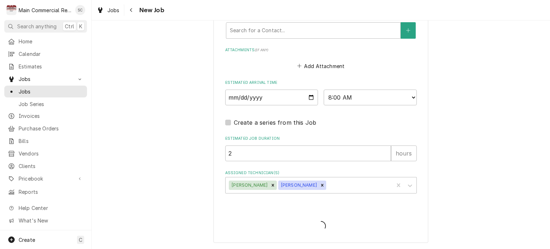
scroll to position [550, 0]
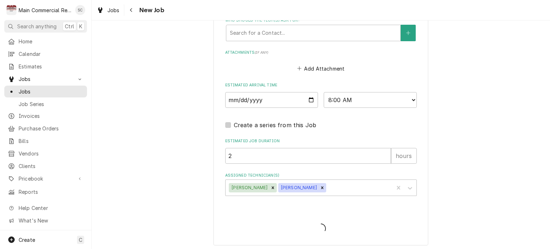
type textarea "x"
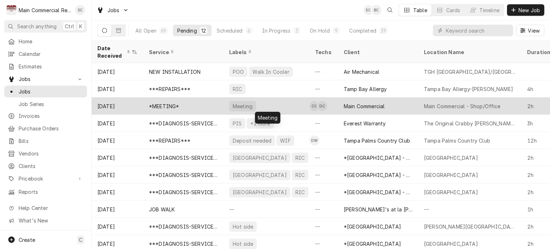
click at [289, 103] on div "Meeting" at bounding box center [266, 105] width 86 height 17
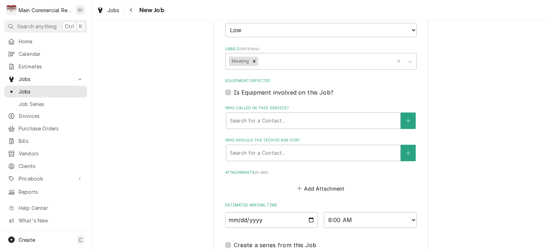
scroll to position [573, 0]
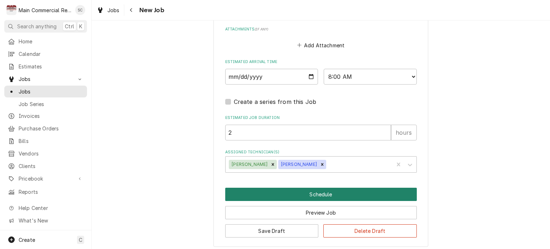
click at [314, 192] on button "Schedule" at bounding box center [321, 194] width 192 height 13
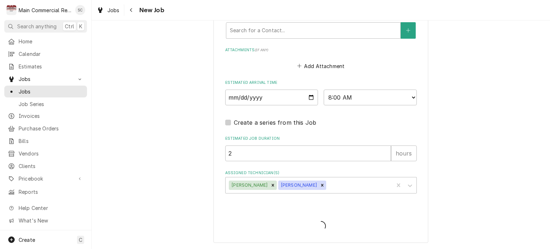
scroll to position [550, 0]
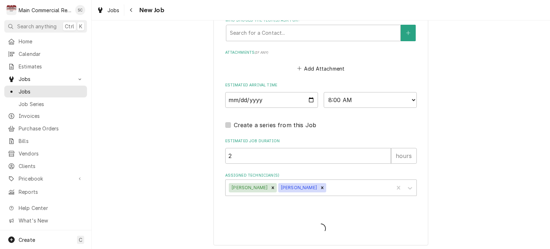
type textarea "x"
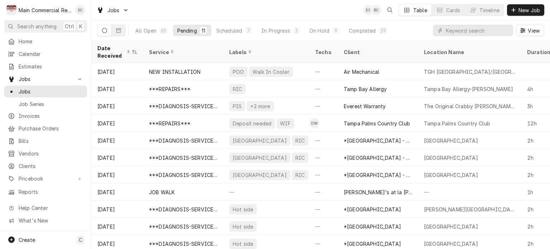
click at [193, 13] on div "Jobs SC BC Table Cards Timeline New Job" at bounding box center [321, 10] width 458 height 20
click at [344, 11] on div "Jobs SC BC Table Cards Timeline New Job" at bounding box center [321, 10] width 458 height 20
